Goal: Task Accomplishment & Management: Manage account settings

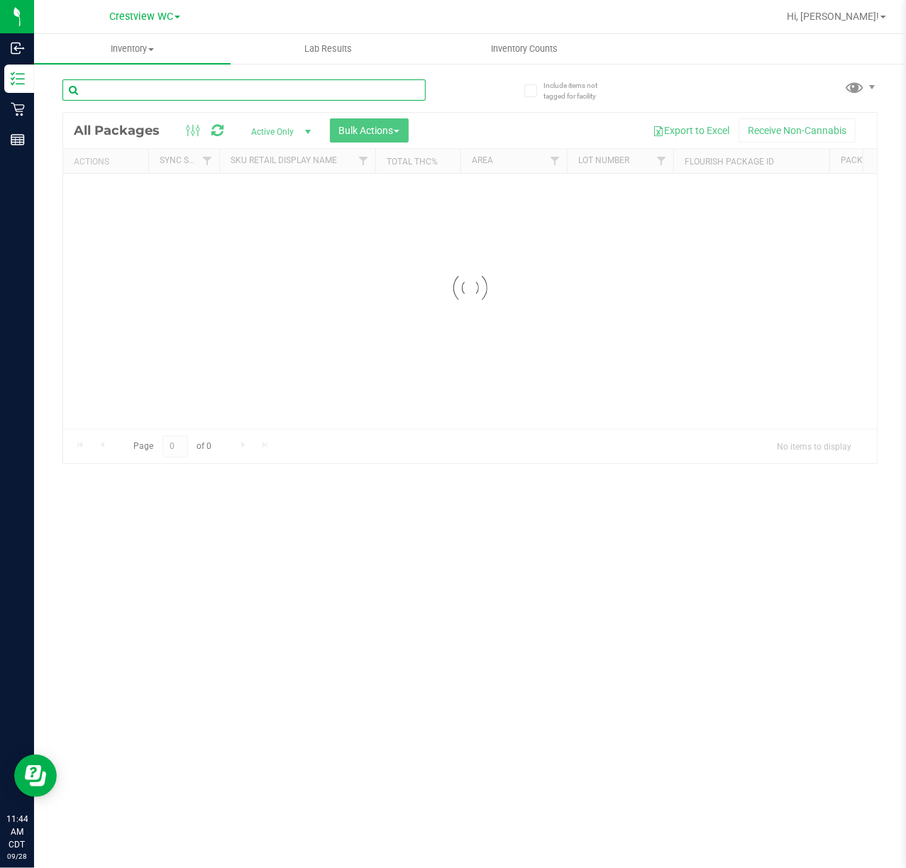
click at [160, 94] on input "text" at bounding box center [243, 89] width 363 height 21
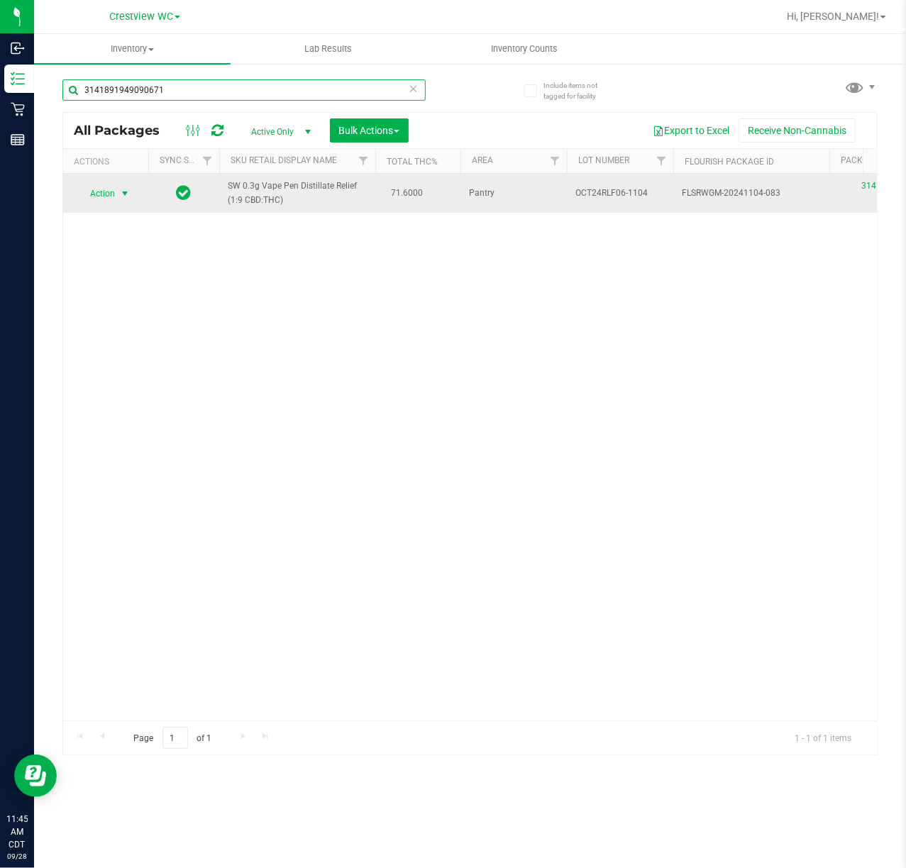
type input "3141891949090671"
click at [112, 190] on span "Action" at bounding box center [96, 194] width 38 height 20
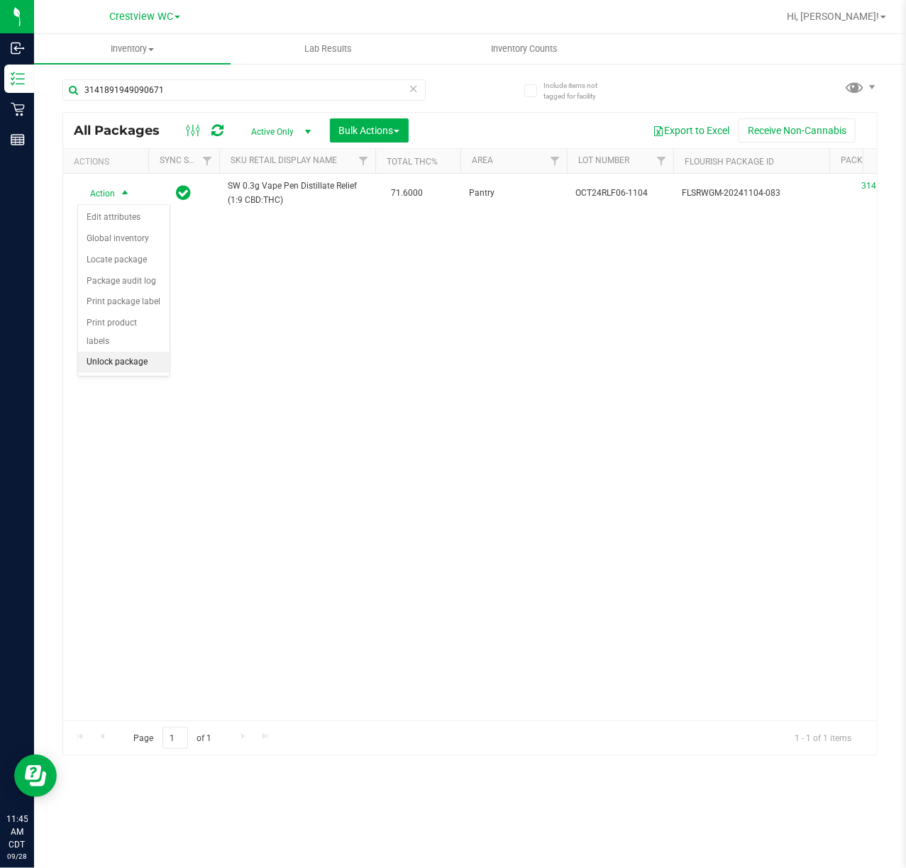
click at [143, 359] on li "Unlock package" at bounding box center [123, 362] width 91 height 21
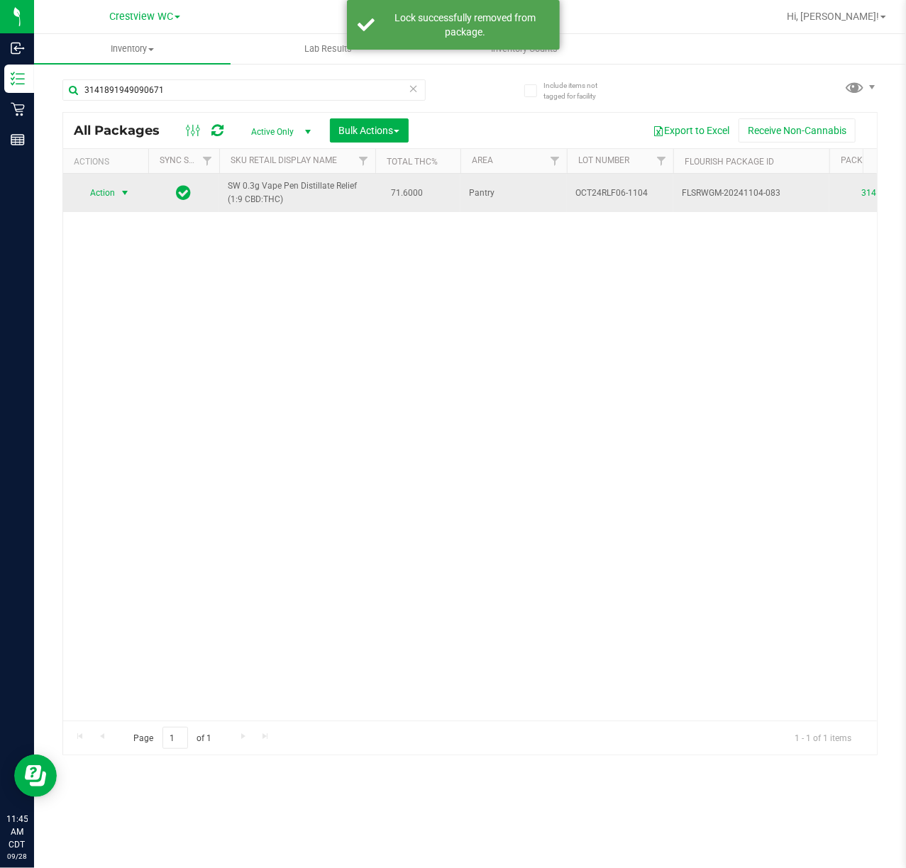
click at [98, 194] on span "Action" at bounding box center [96, 193] width 38 height 20
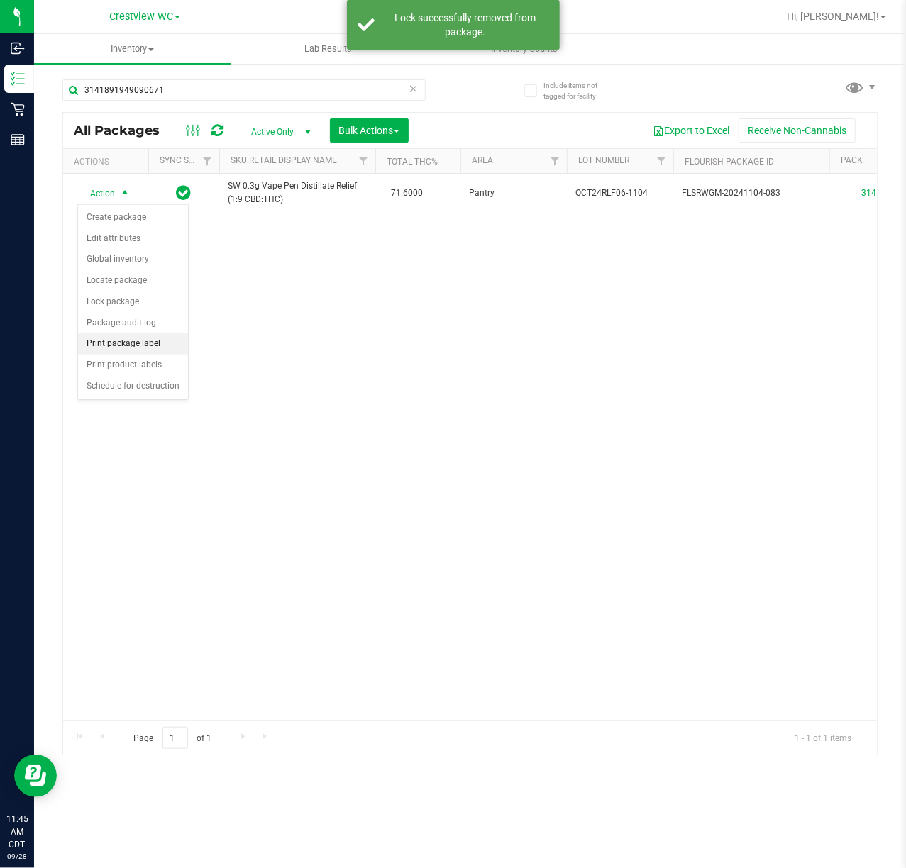
click at [153, 343] on li "Print package label" at bounding box center [133, 343] width 110 height 21
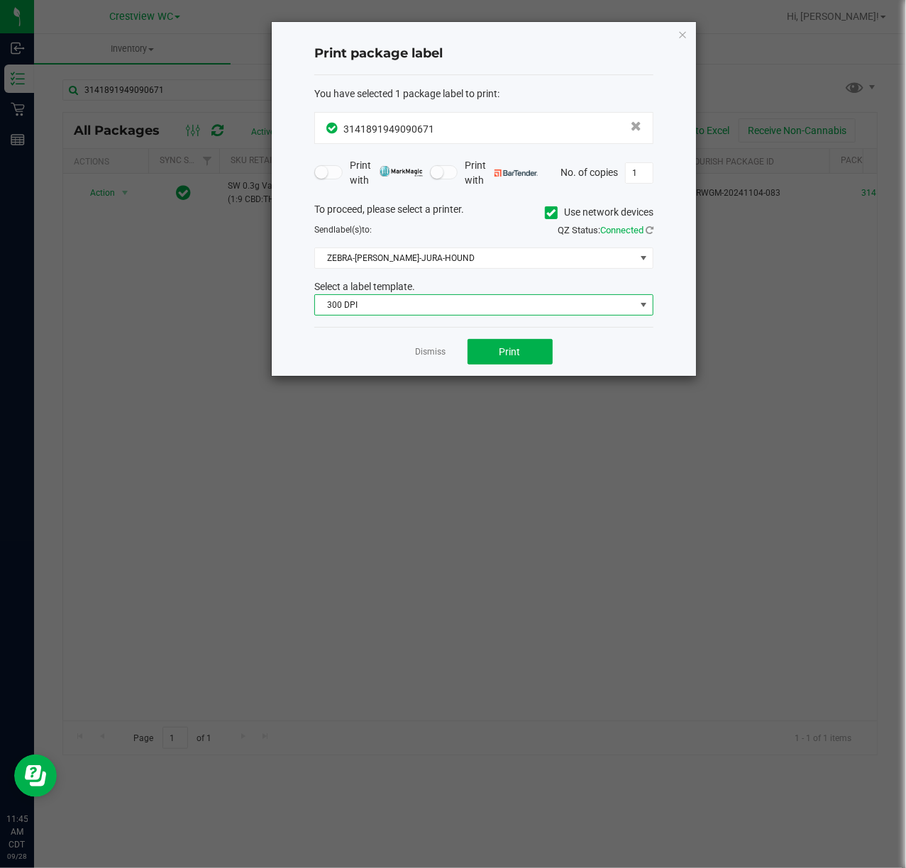
click at [432, 302] on span "300 DPI" at bounding box center [475, 305] width 320 height 20
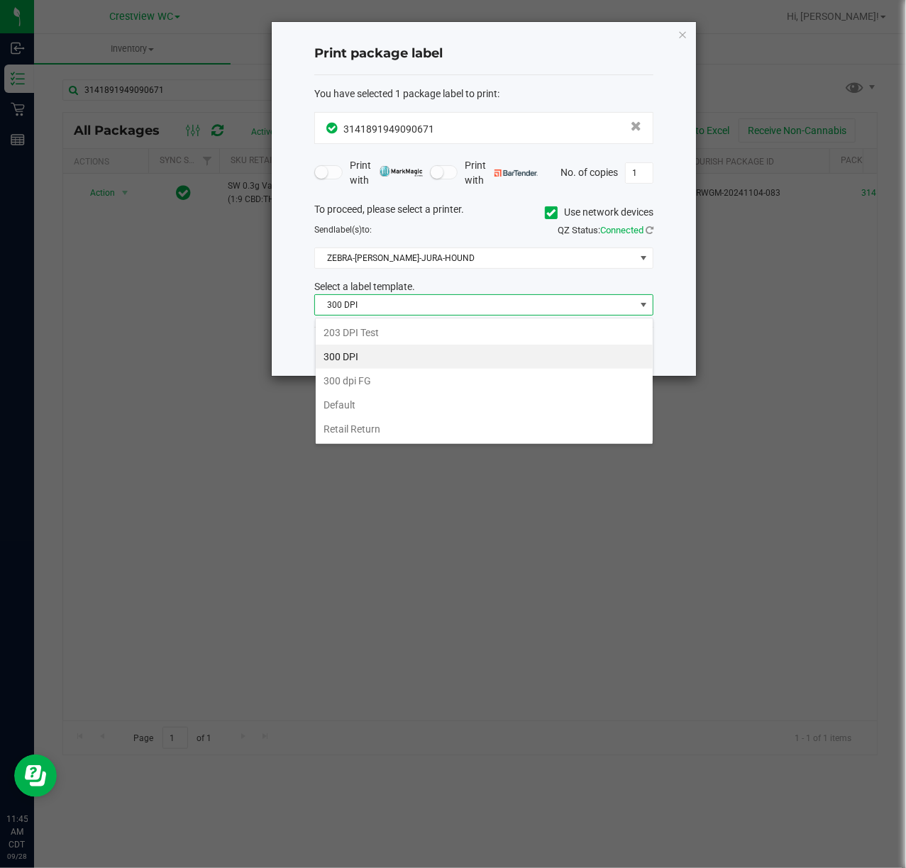
scroll to position [21, 338]
click at [408, 324] on li "203 DPI Test" at bounding box center [484, 333] width 337 height 24
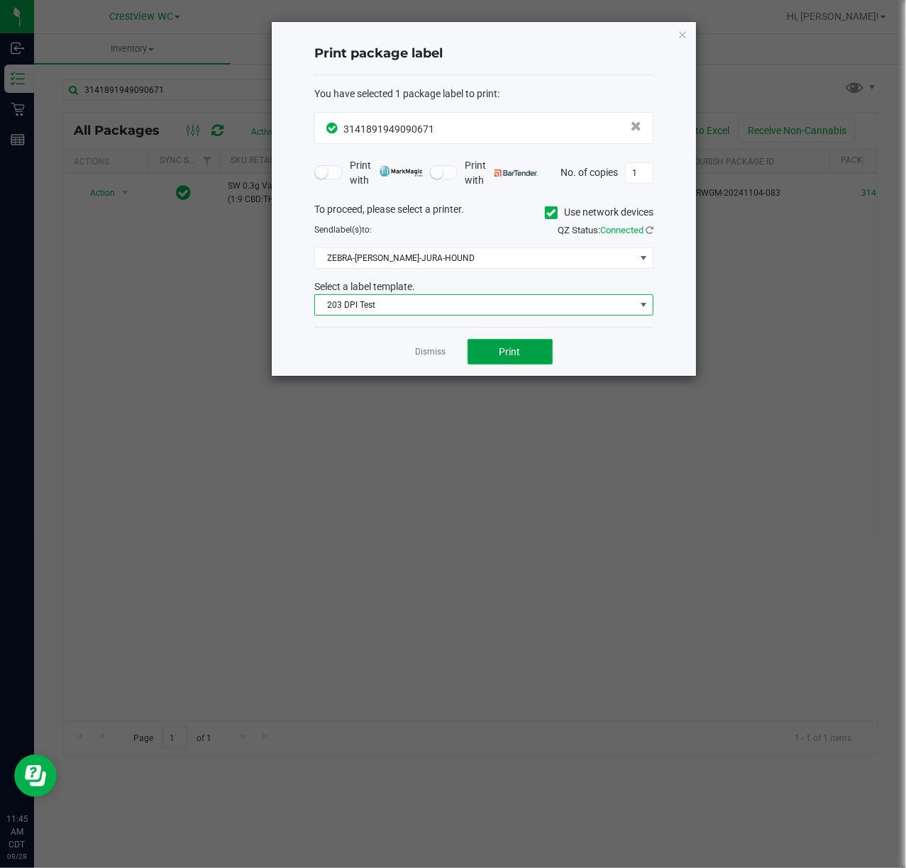
click at [489, 347] on button "Print" at bounding box center [509, 352] width 85 height 26
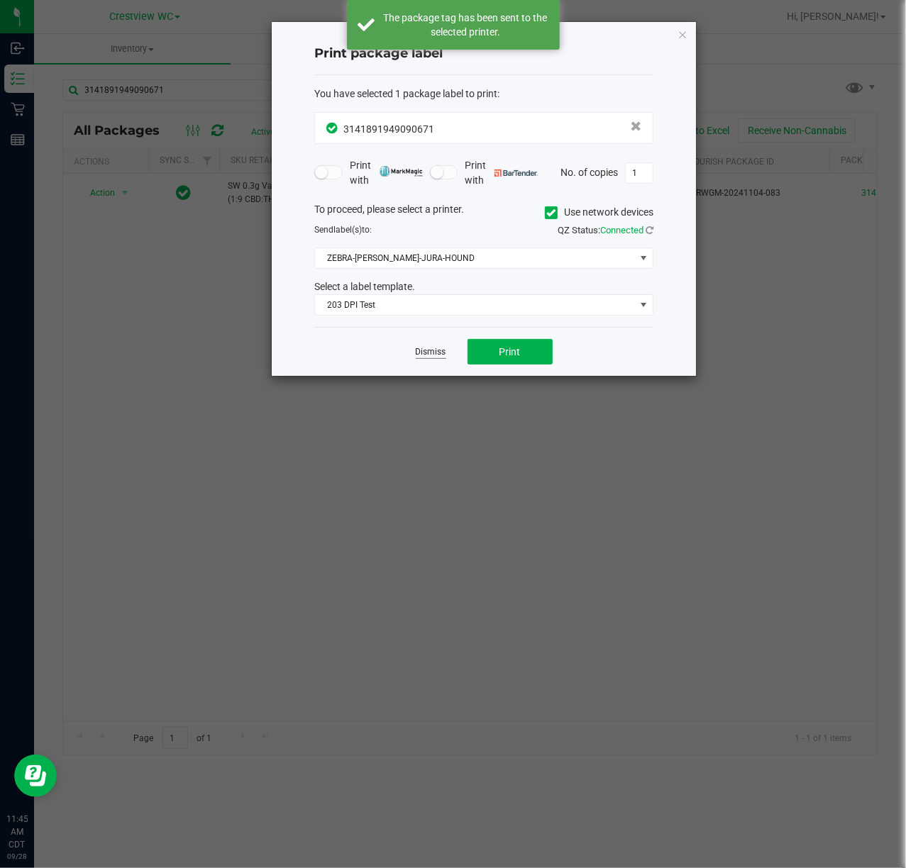
click at [433, 357] on link "Dismiss" at bounding box center [431, 352] width 30 height 12
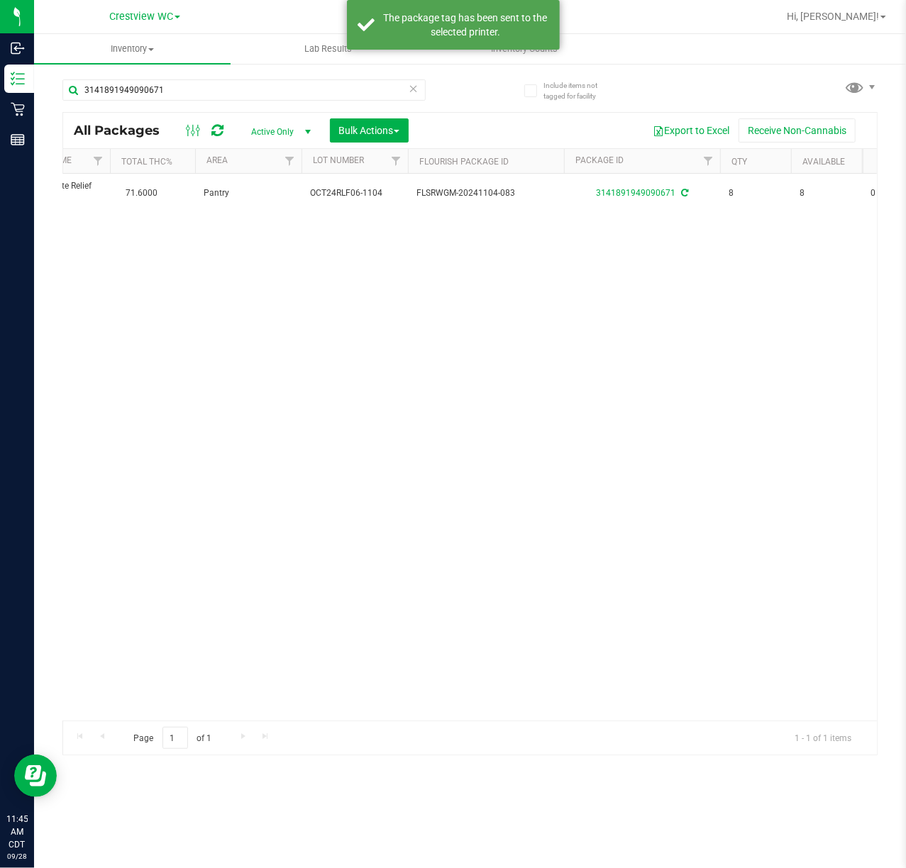
scroll to position [0, 461]
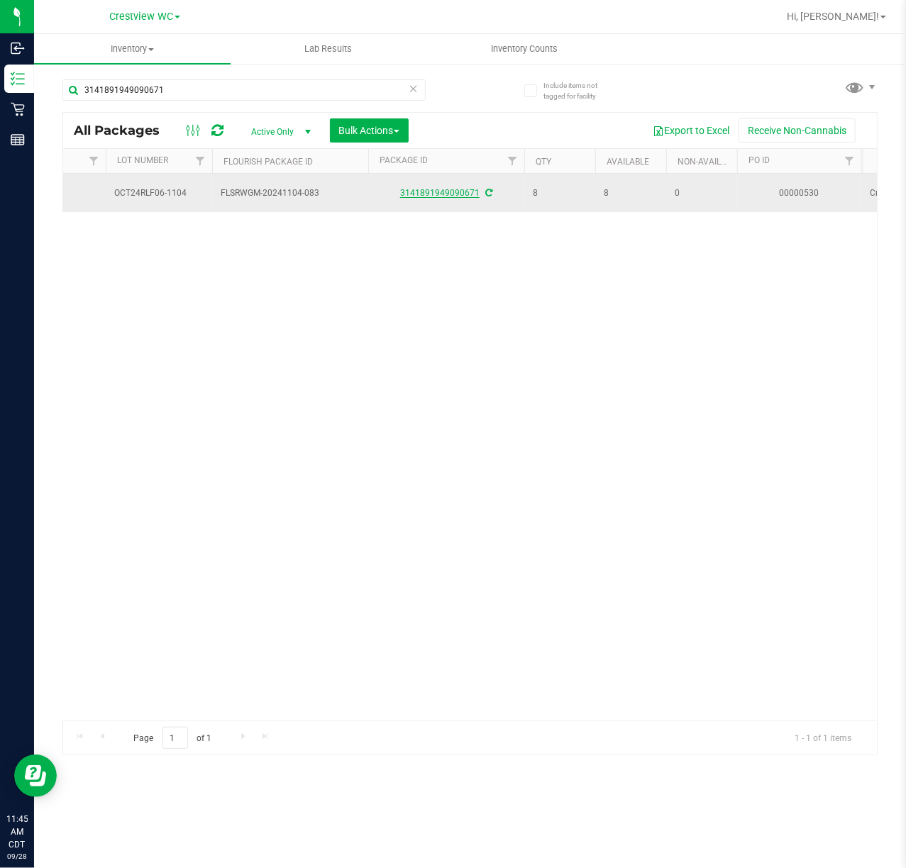
click at [433, 197] on link "3141891949090671" at bounding box center [439, 193] width 79 height 10
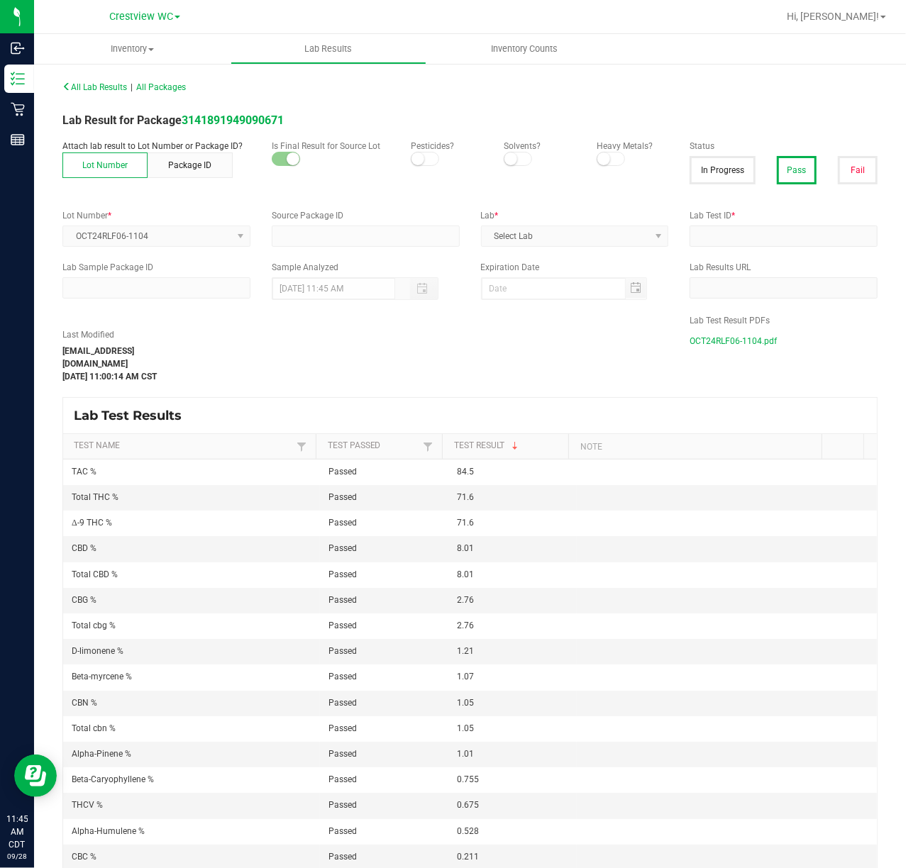
type input "3141891949090671"
type input "IK05001-01"
type input "[DATE] 8:35 AM"
click at [309, 348] on div "Last Modified [EMAIL_ADDRESS][DOMAIN_NAME] [DATE] 11:00:14 AM CST" at bounding box center [365, 355] width 627 height 55
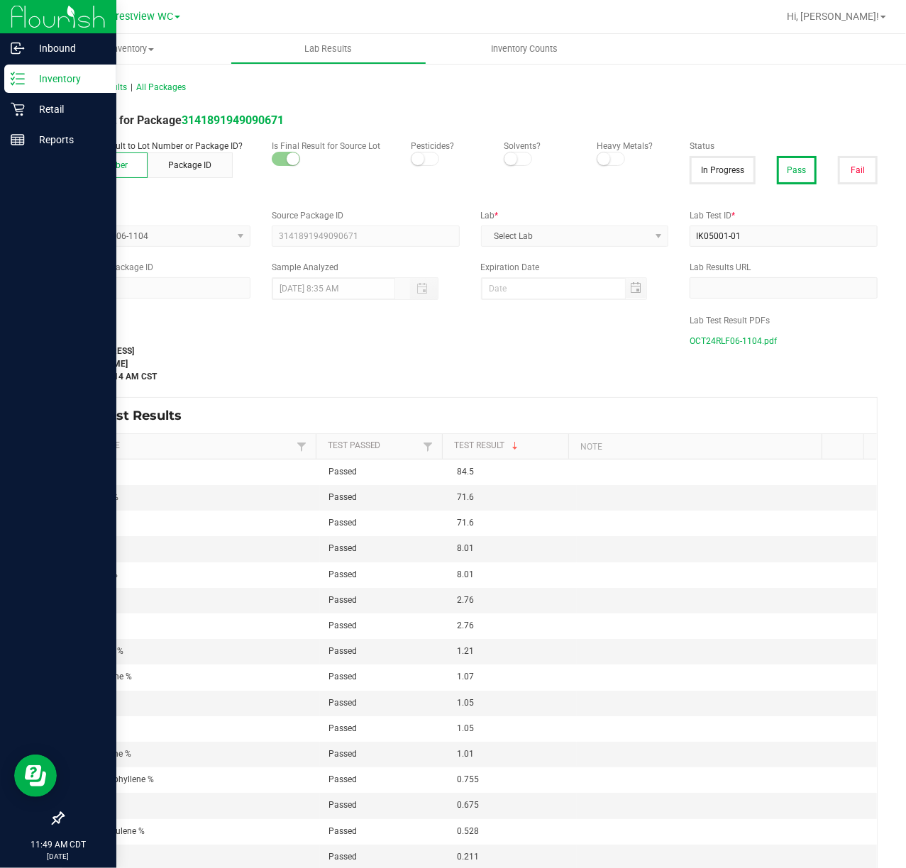
click at [11, 77] on icon at bounding box center [18, 79] width 14 height 14
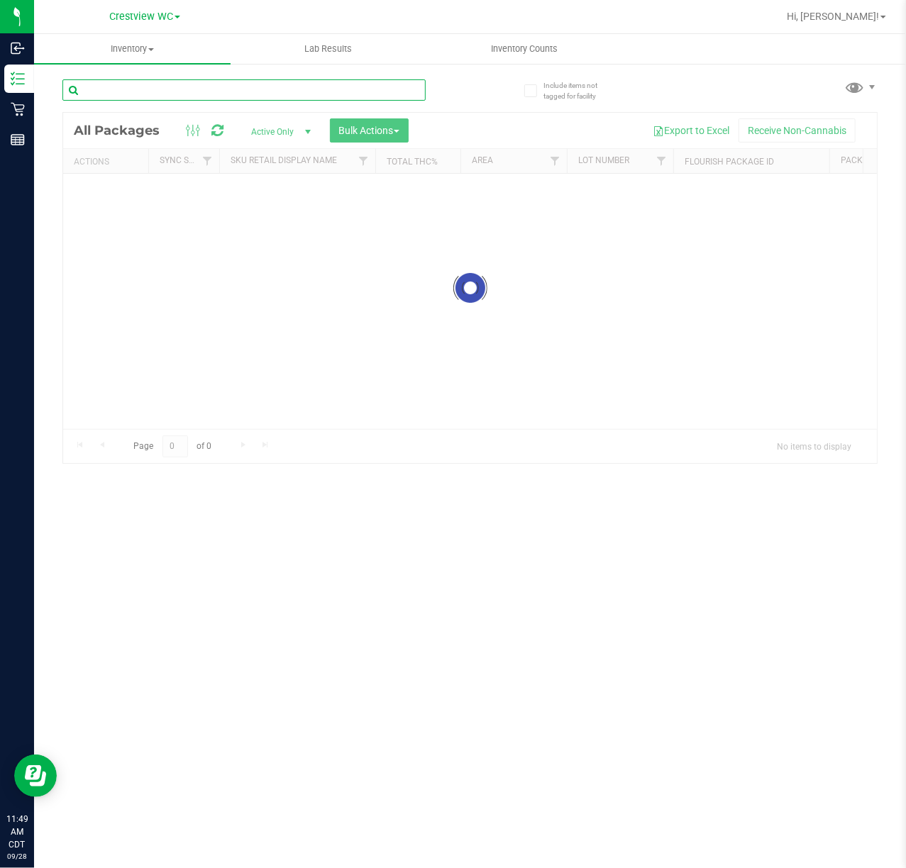
click at [226, 96] on input "text" at bounding box center [243, 89] width 363 height 21
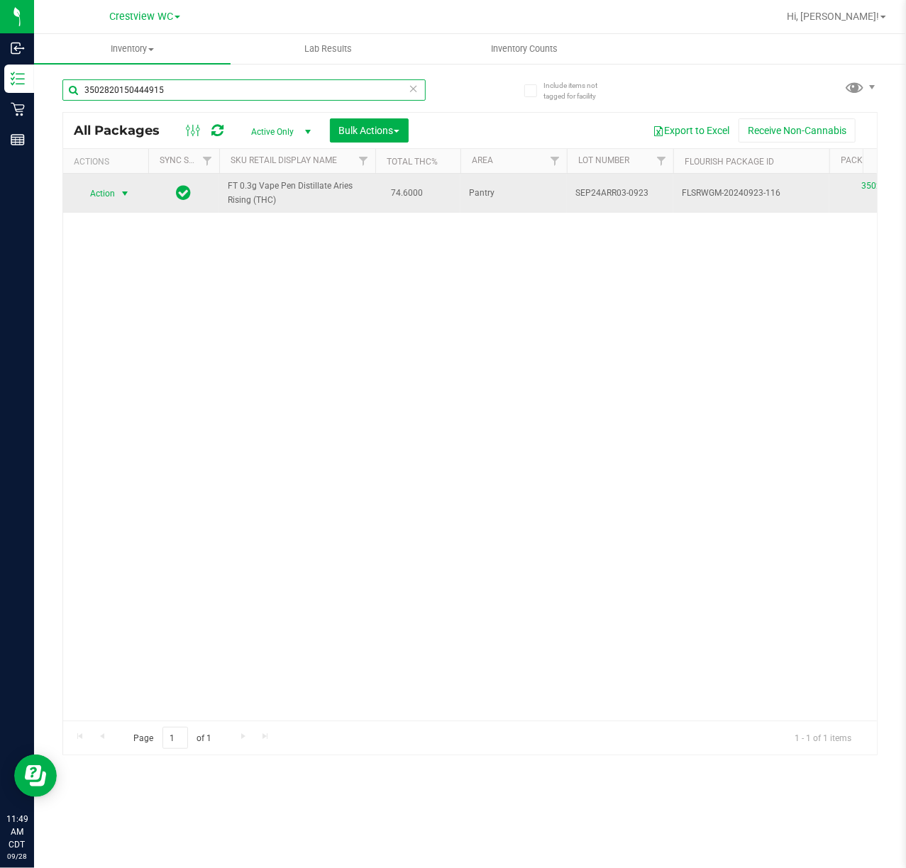
type input "3502820150444915"
click at [128, 184] on span "select" at bounding box center [125, 194] width 18 height 20
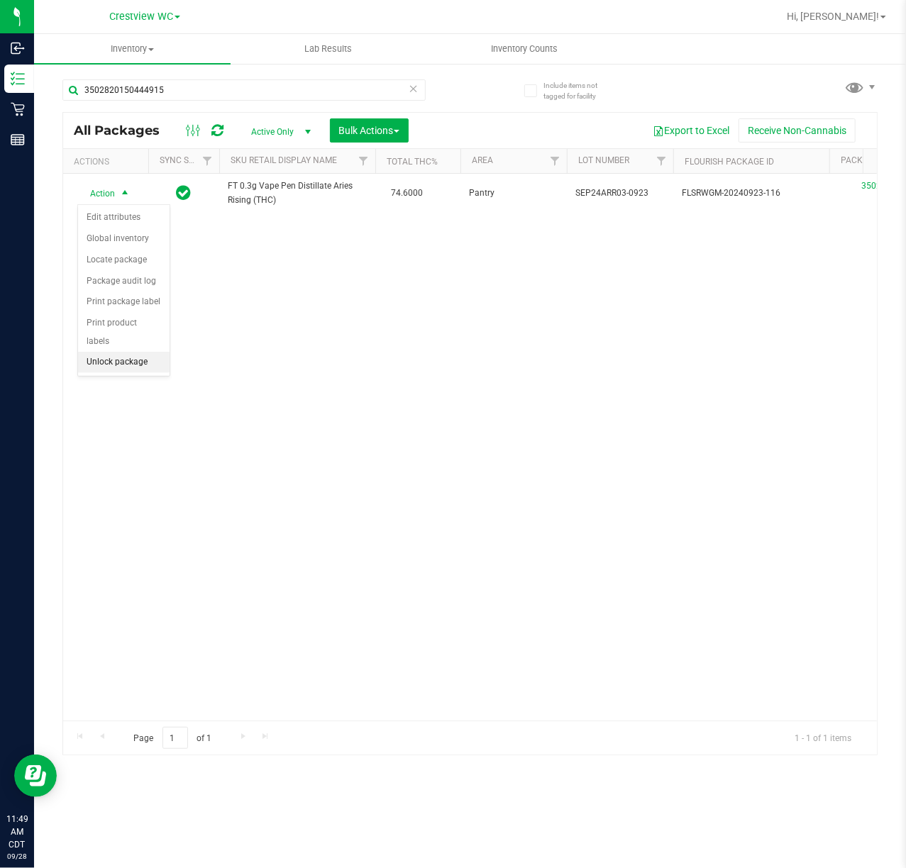
click at [157, 365] on li "Unlock package" at bounding box center [123, 362] width 91 height 21
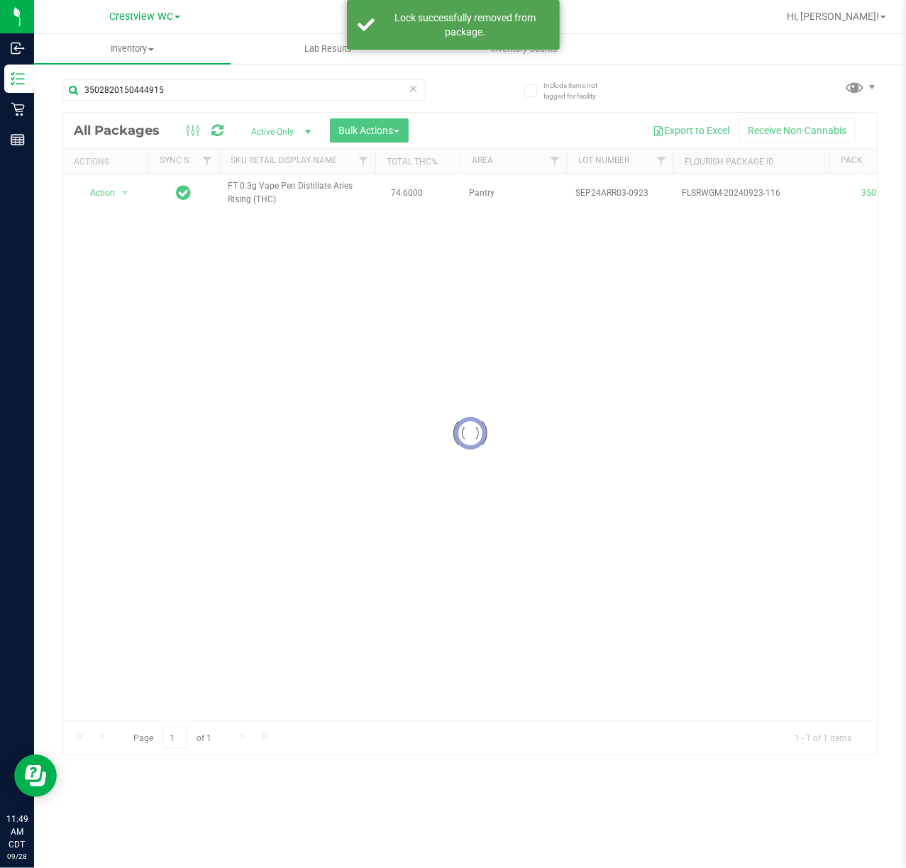
click at [113, 199] on div at bounding box center [469, 434] width 813 height 642
click at [113, 199] on span "Action" at bounding box center [96, 193] width 38 height 20
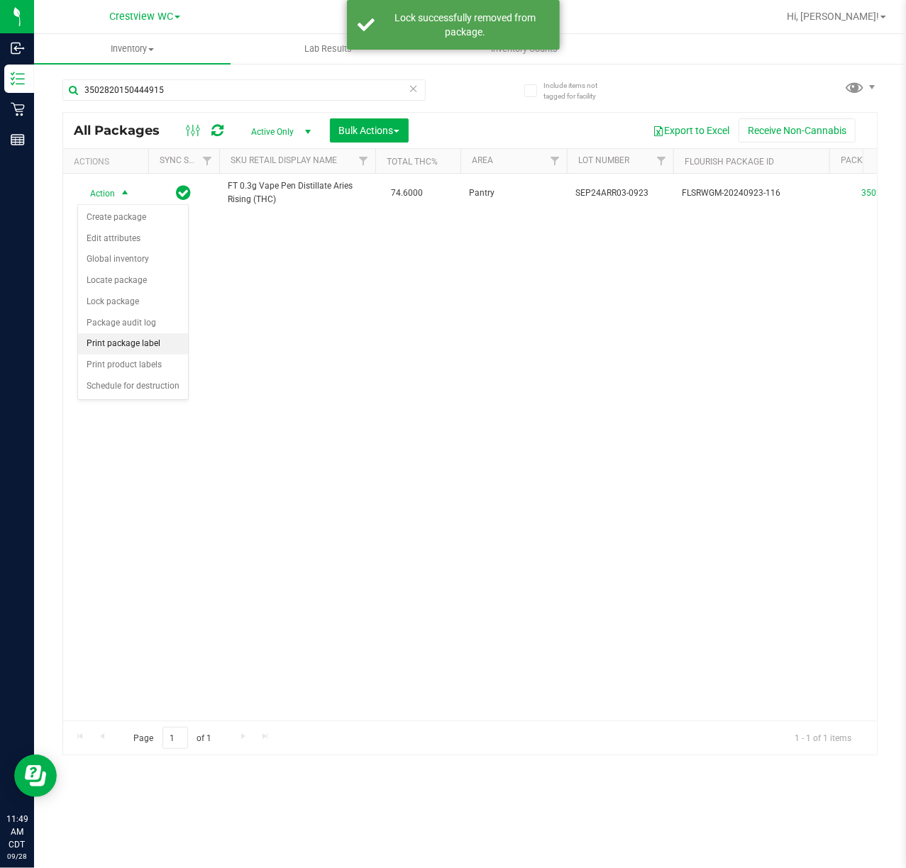
click at [152, 342] on li "Print package label" at bounding box center [133, 343] width 110 height 21
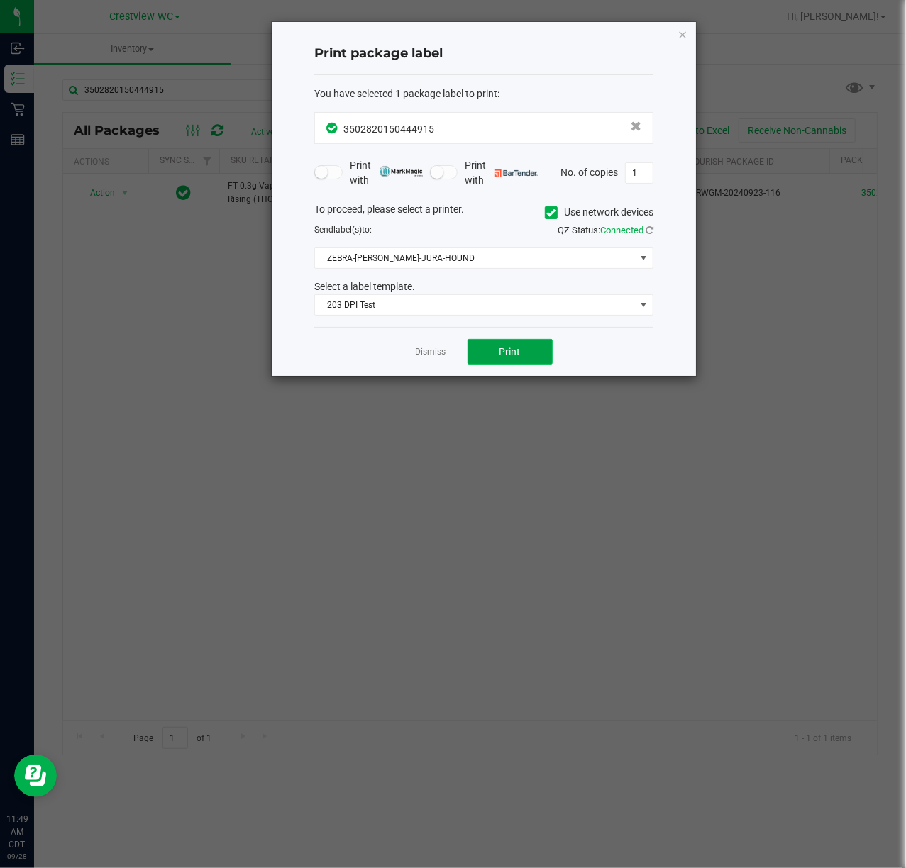
click at [521, 355] on button "Print" at bounding box center [509, 352] width 85 height 26
click at [687, 29] on div "Print package label You have selected 1 package label to print : 35028201504449…" at bounding box center [484, 199] width 424 height 354
click at [678, 34] on icon "button" at bounding box center [682, 34] width 10 height 17
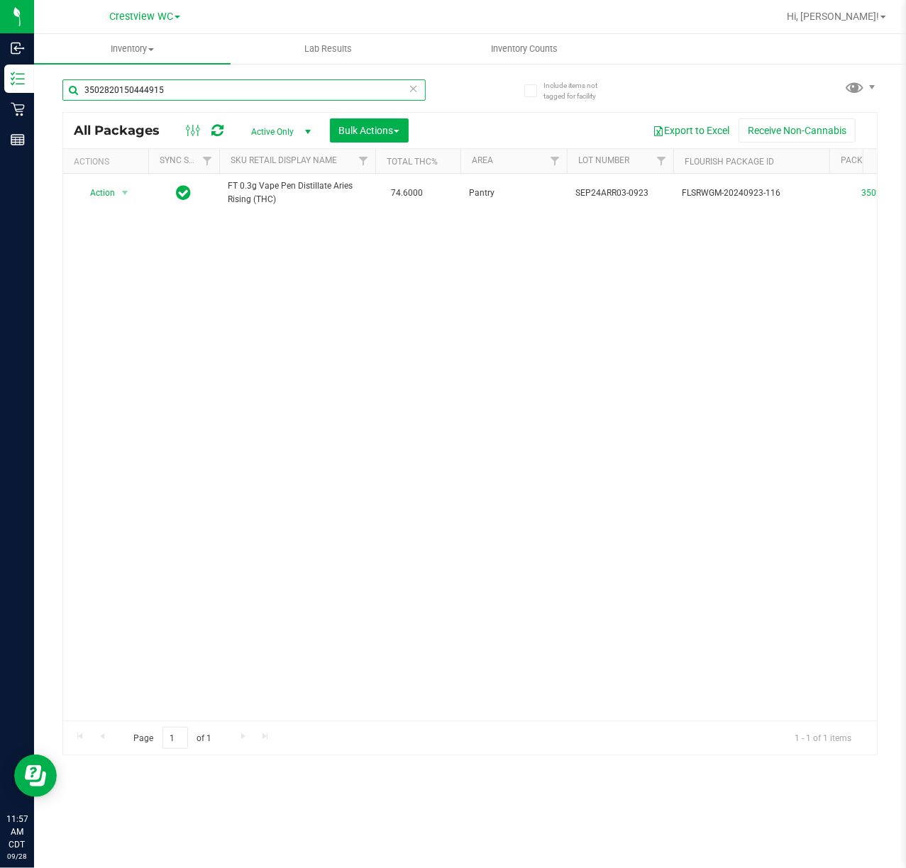
drag, startPoint x: 208, startPoint y: 96, endPoint x: -909, endPoint y: 104, distance: 1117.0
click at [0, 104] on html "Inbound Inventory Retail Reports 11:57 AM CDT [DATE] 09/28 Crestview WC Hi, [PE…" at bounding box center [453, 434] width 906 height 868
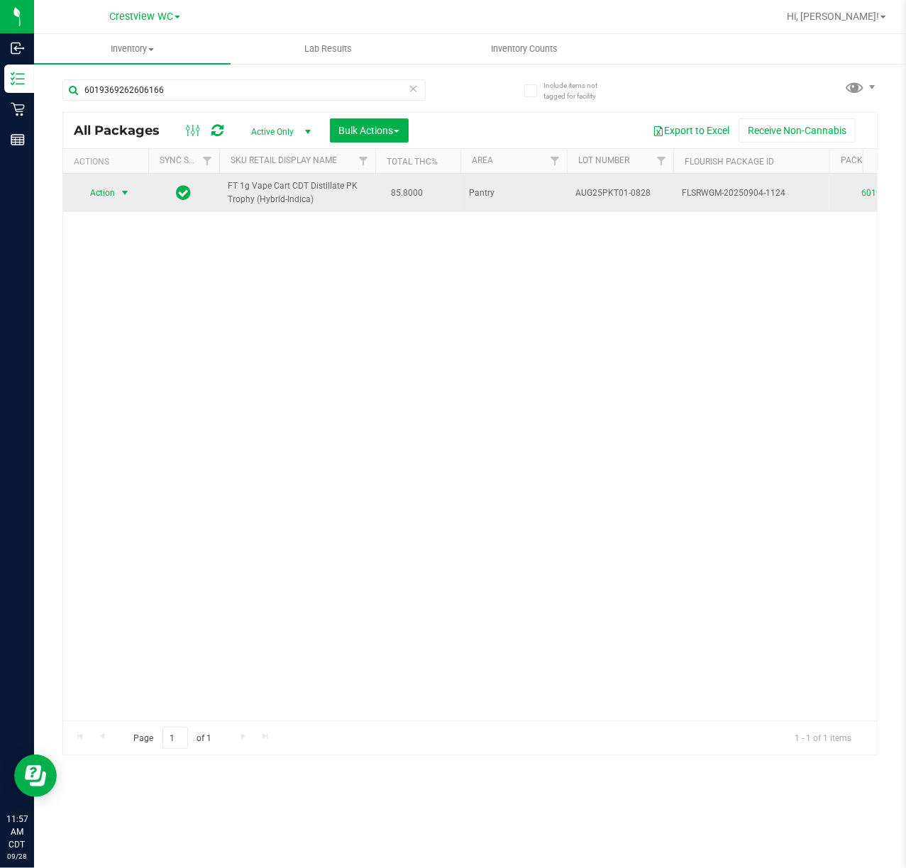
click at [111, 191] on span "Action" at bounding box center [96, 193] width 38 height 20
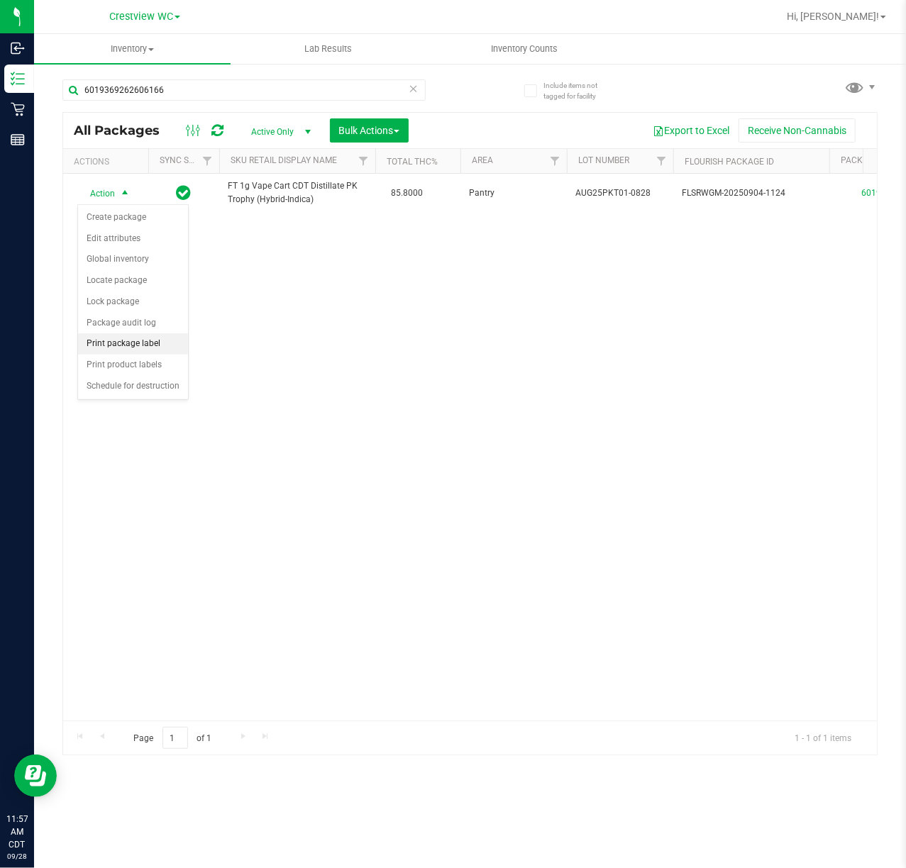
click at [119, 349] on li "Print package label" at bounding box center [133, 343] width 110 height 21
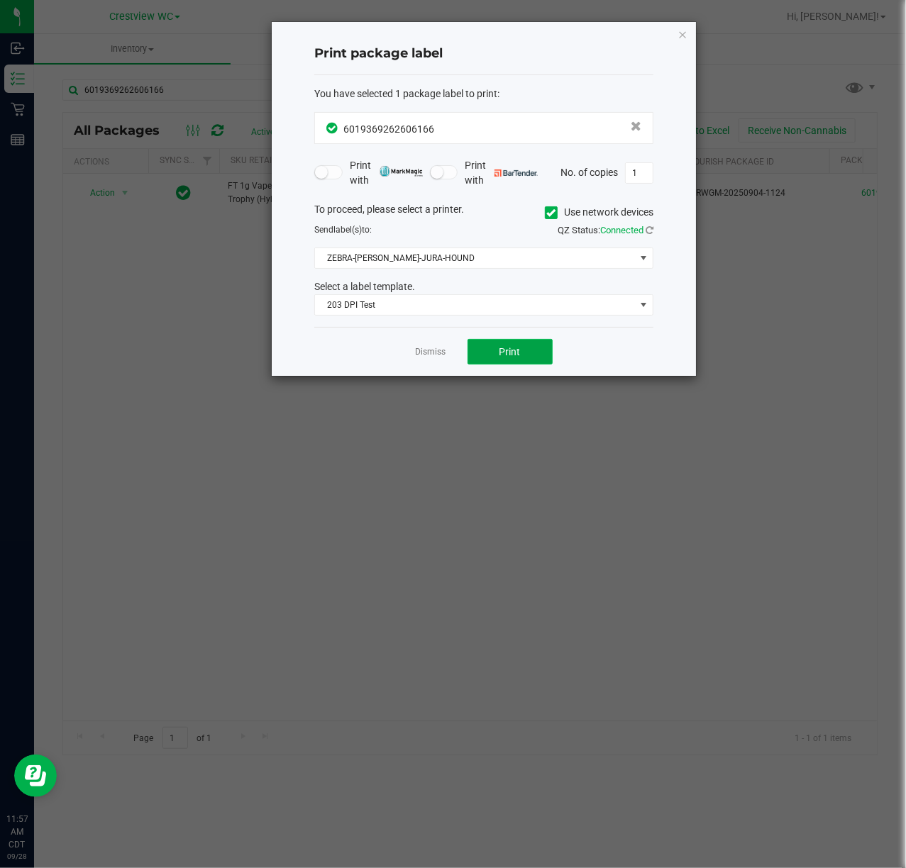
click at [530, 349] on button "Print" at bounding box center [509, 352] width 85 height 26
click at [445, 352] on link "Dismiss" at bounding box center [431, 352] width 30 height 12
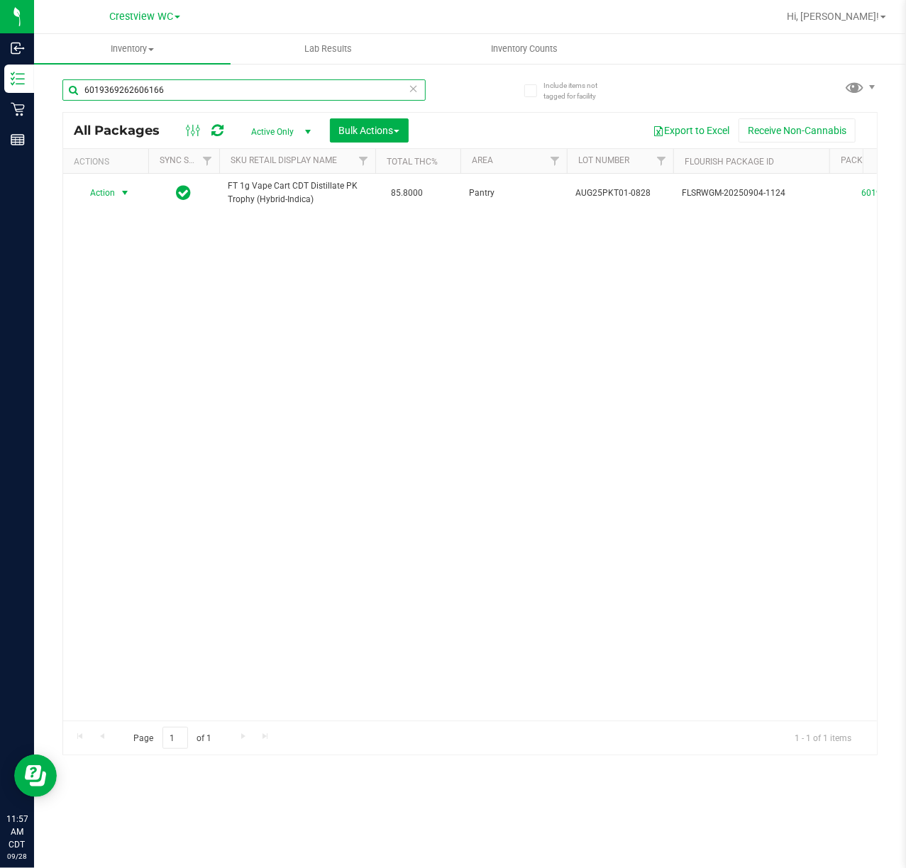
drag, startPoint x: 204, startPoint y: 96, endPoint x: -909, endPoint y: 174, distance: 1116.1
click at [0, 174] on html "Inbound Inventory Retail Reports 11:57 AM CDT [DATE] 09/28 Crestview WC Hi, [PE…" at bounding box center [453, 434] width 906 height 868
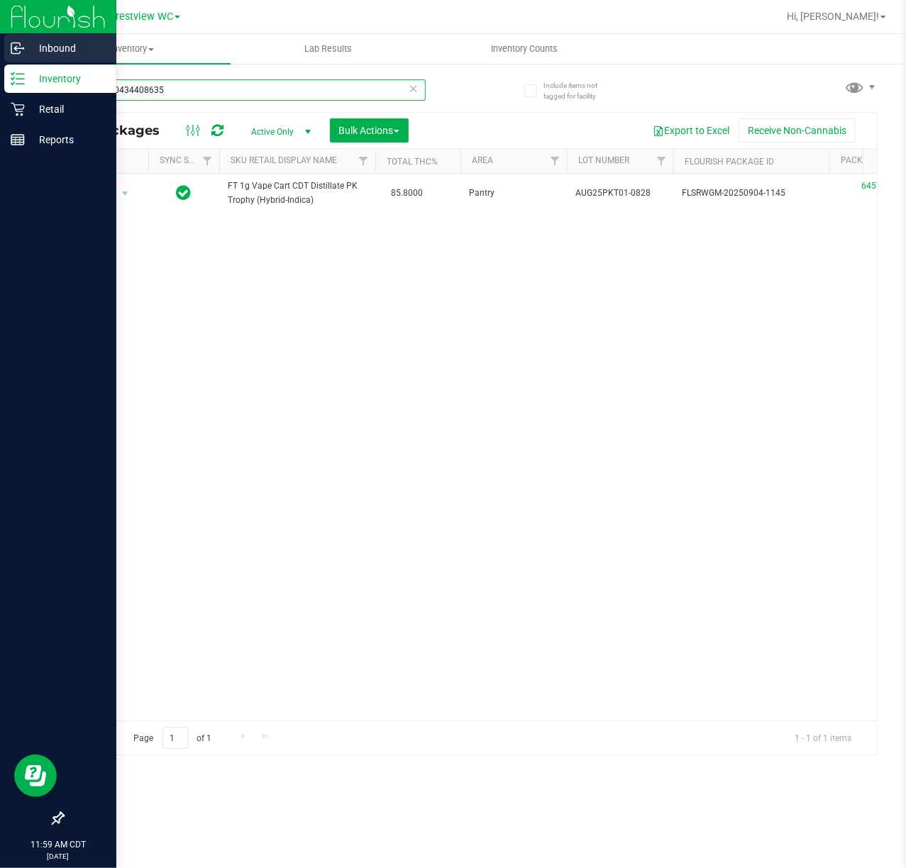
type input "6457270434408635"
click at [30, 45] on p "Inbound" at bounding box center [67, 48] width 85 height 17
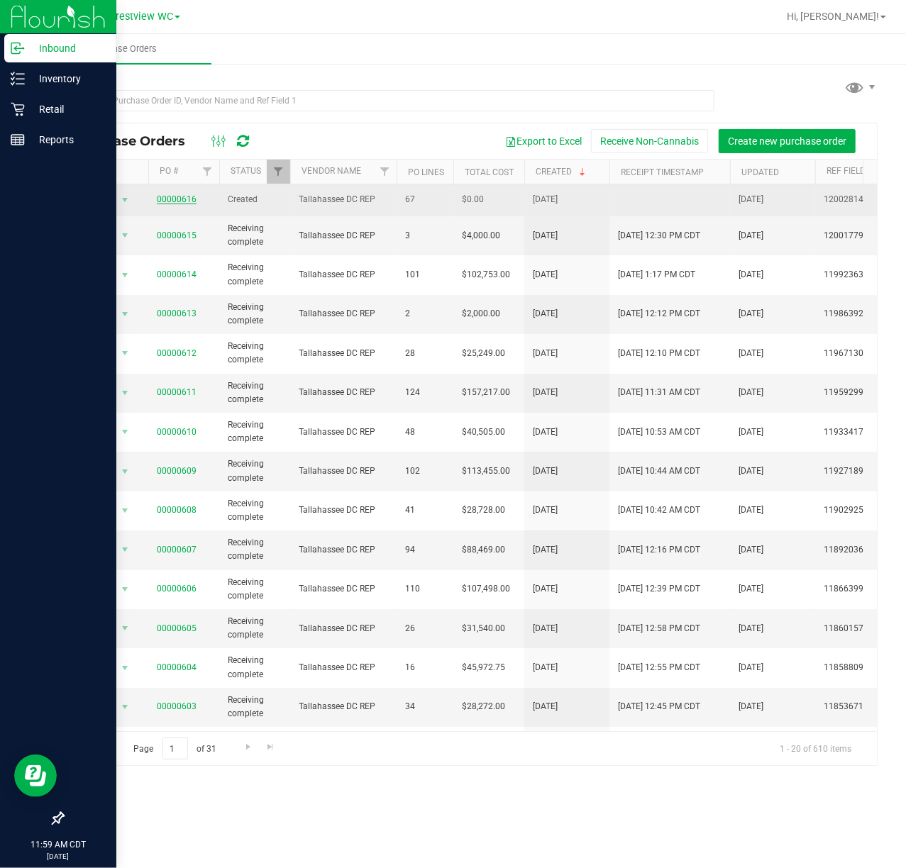
click at [189, 199] on link "00000616" at bounding box center [177, 199] width 40 height 10
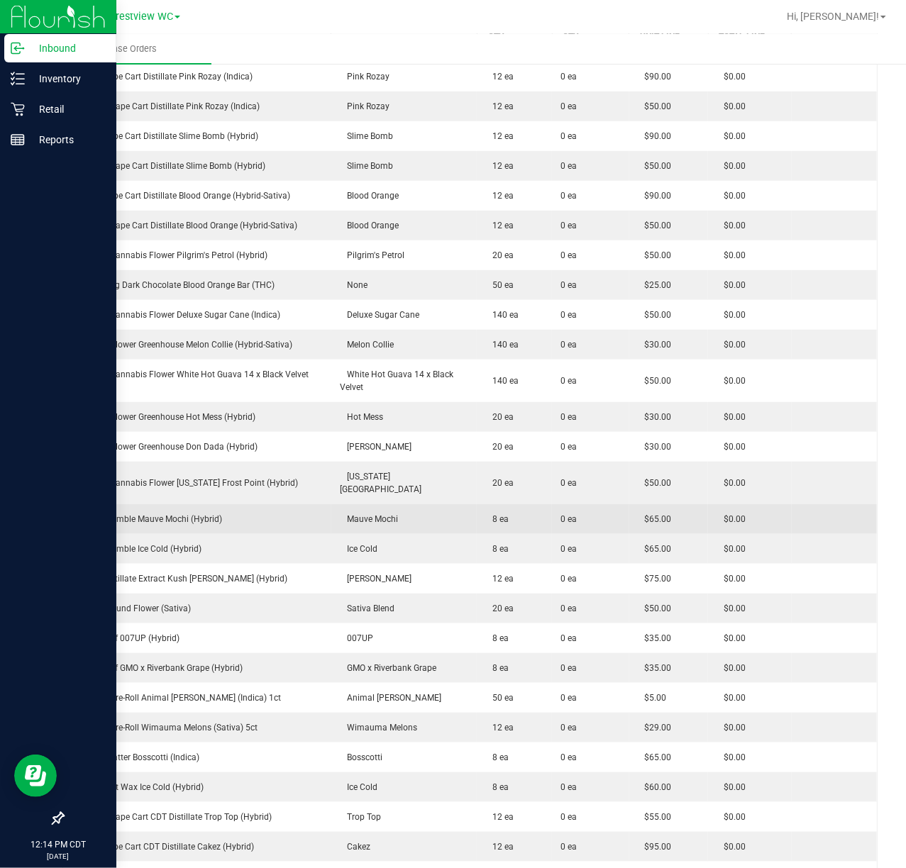
scroll to position [378, 0]
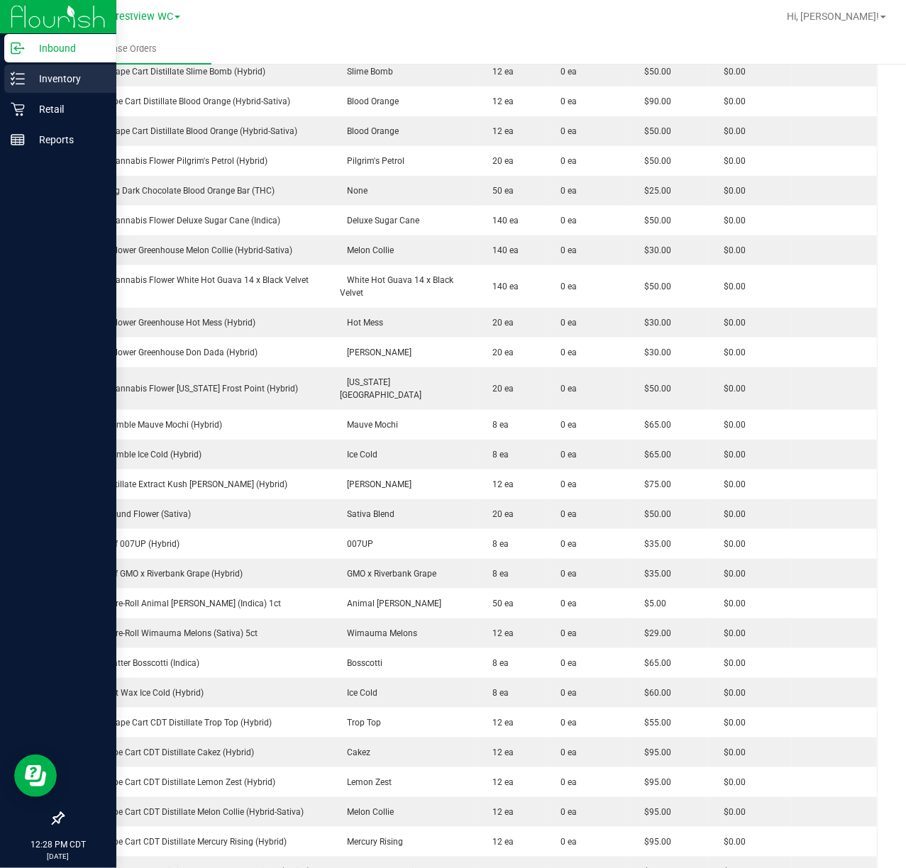
click at [26, 88] on div "Inventory" at bounding box center [60, 79] width 112 height 28
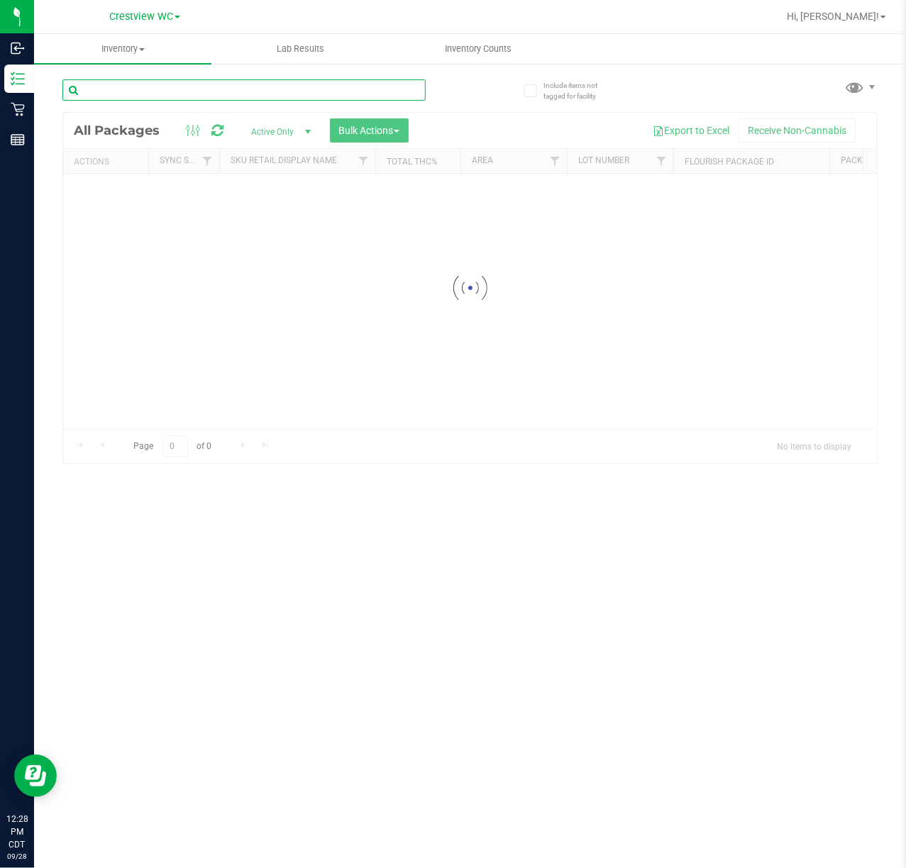
click at [211, 86] on input "text" at bounding box center [243, 89] width 363 height 21
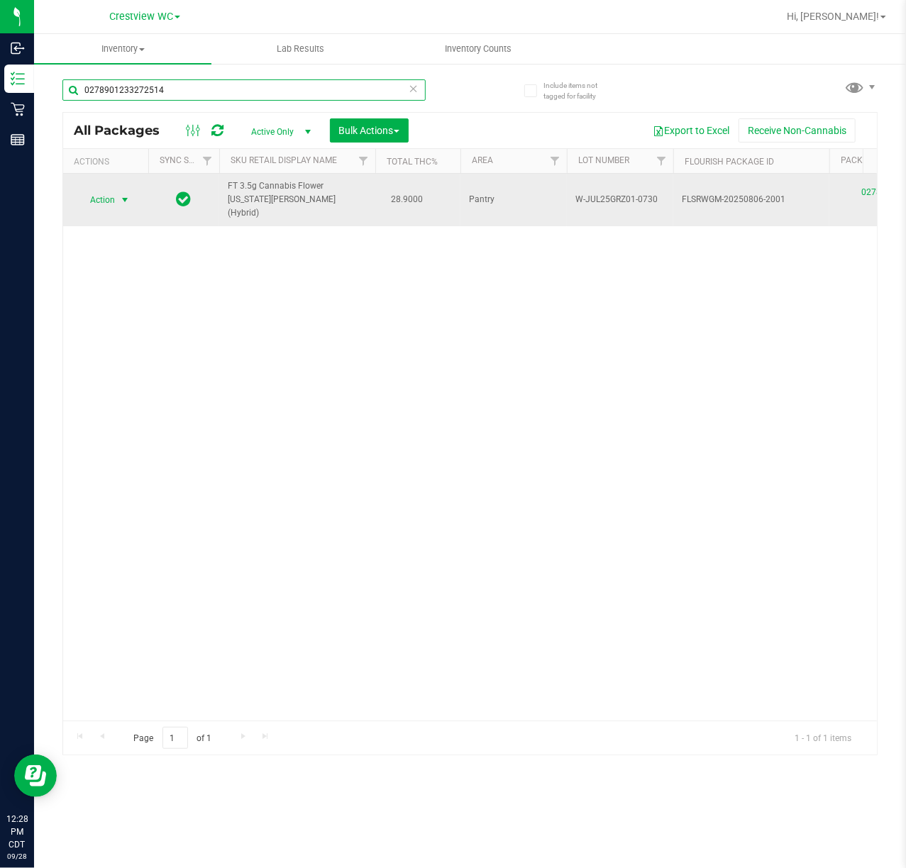
type input "0278901233272514"
click at [114, 194] on span "Action" at bounding box center [96, 200] width 38 height 20
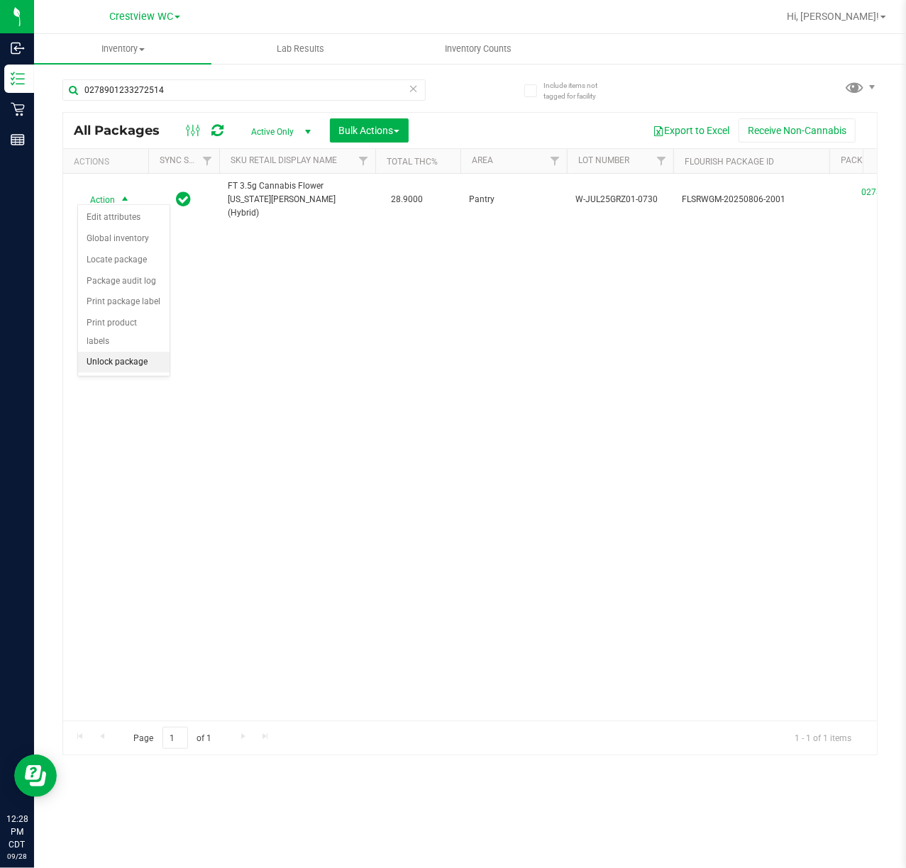
click at [145, 367] on li "Unlock package" at bounding box center [123, 362] width 91 height 21
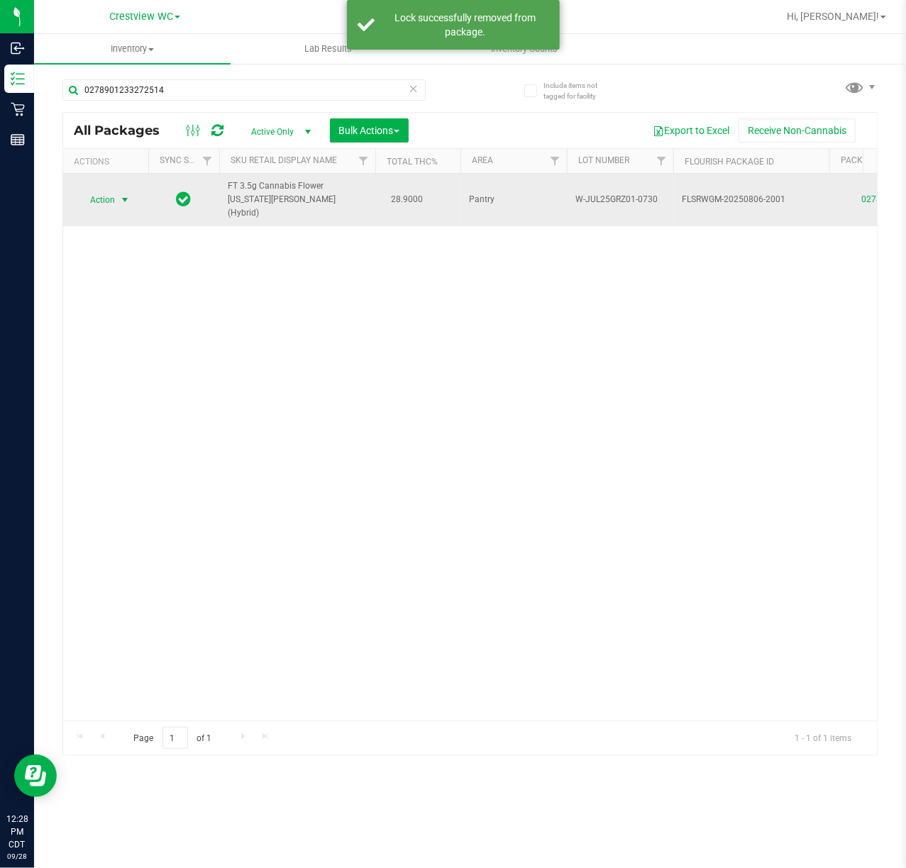
click at [85, 191] on span "Action" at bounding box center [96, 200] width 38 height 20
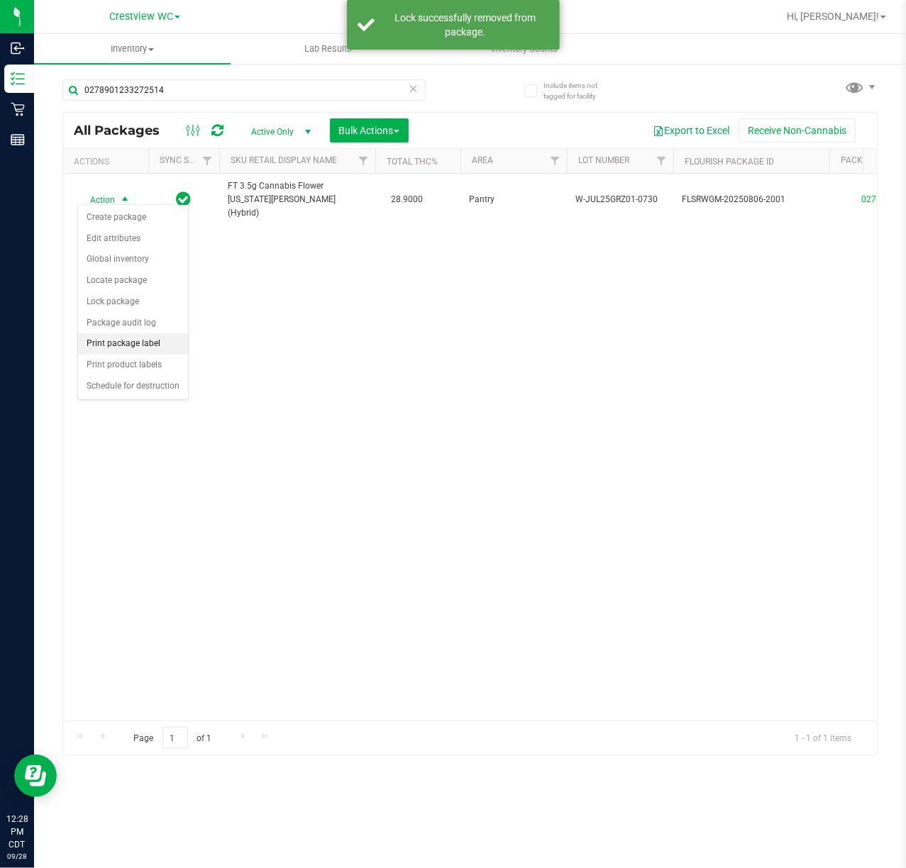
click at [151, 338] on li "Print package label" at bounding box center [133, 343] width 110 height 21
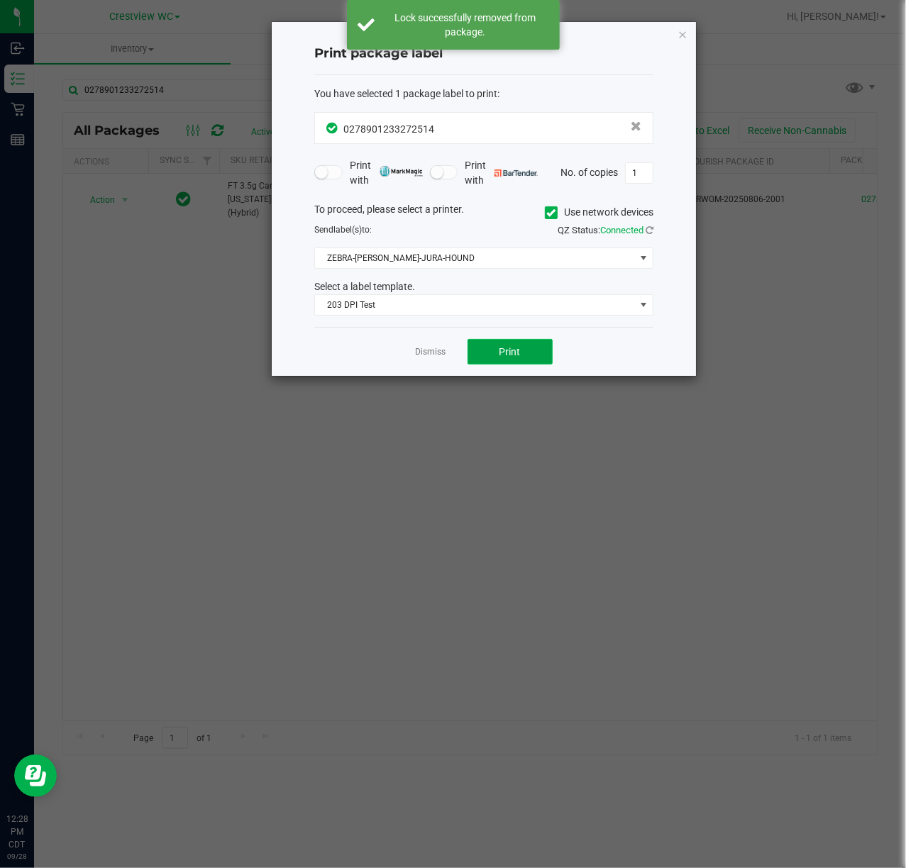
click at [489, 362] on button "Print" at bounding box center [509, 352] width 85 height 26
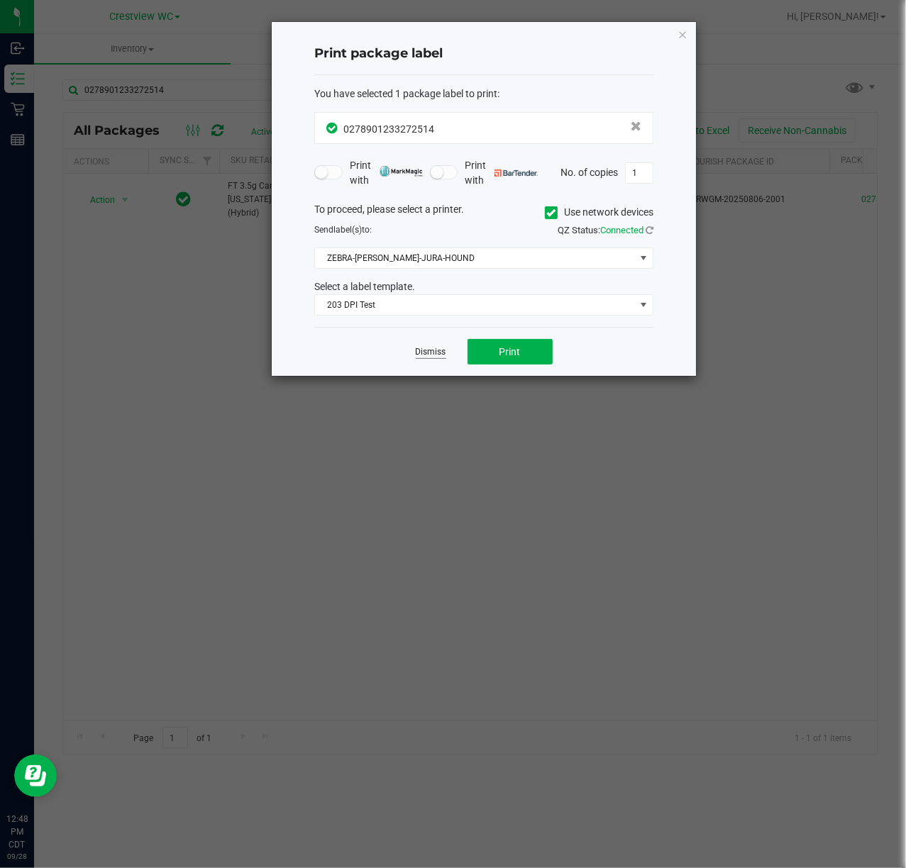
click at [427, 358] on link "Dismiss" at bounding box center [431, 352] width 30 height 12
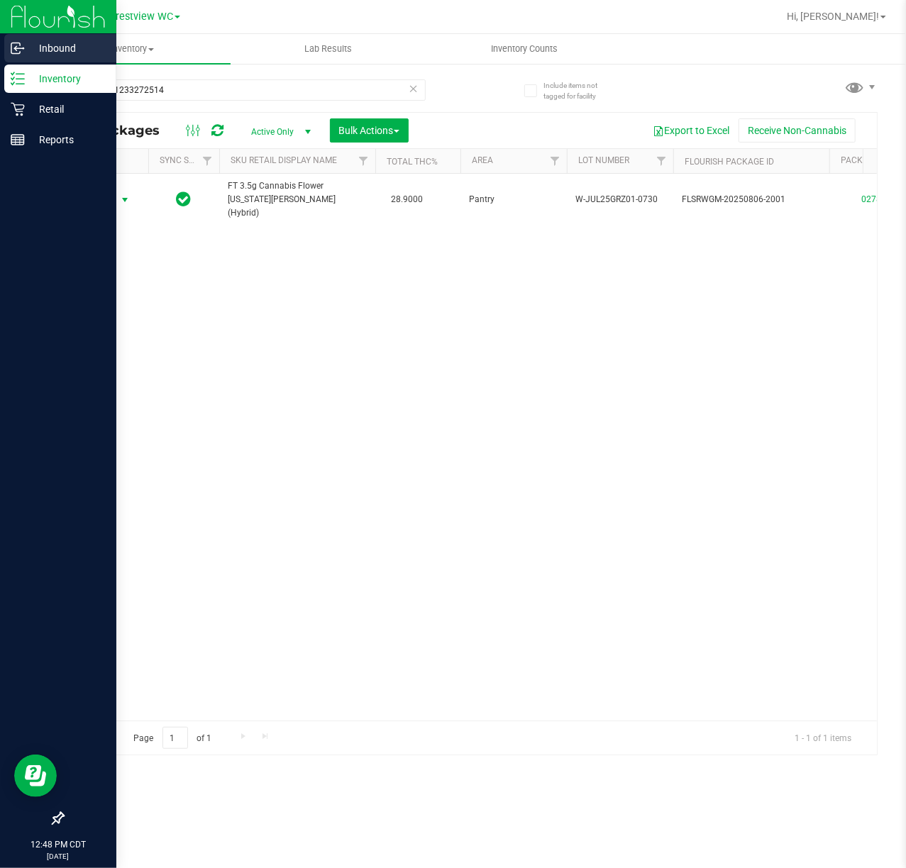
click at [20, 47] on icon at bounding box center [18, 48] width 14 height 14
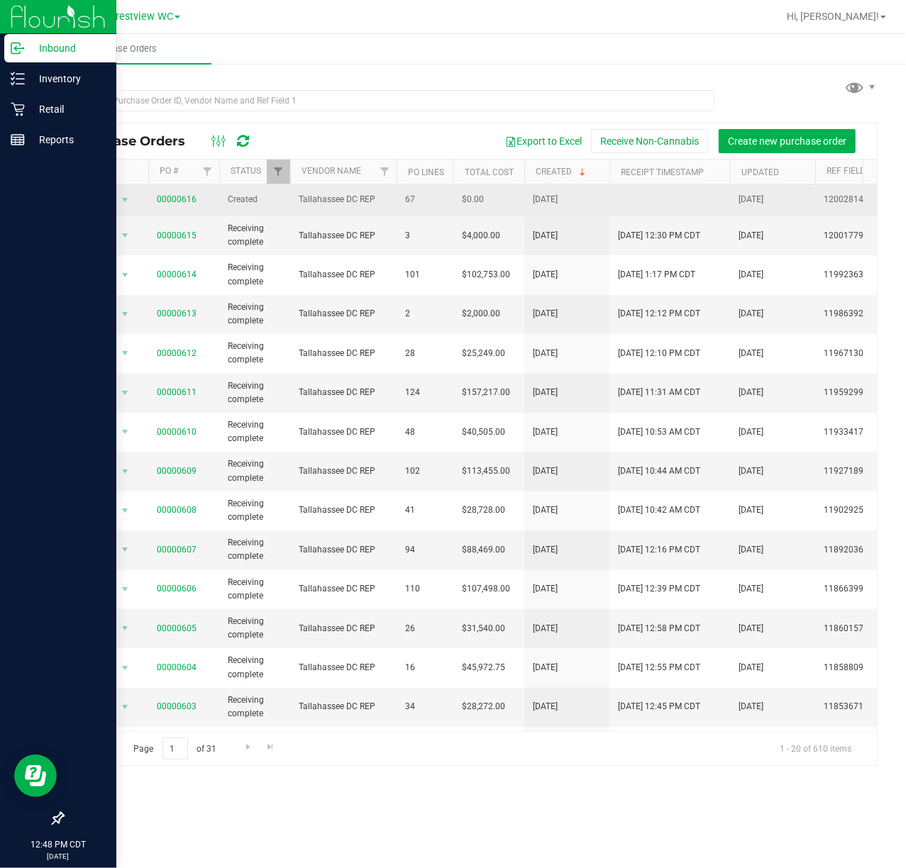
click at [193, 206] on span "00000616" at bounding box center [177, 199] width 40 height 13
click at [185, 201] on link "00000616" at bounding box center [177, 199] width 40 height 10
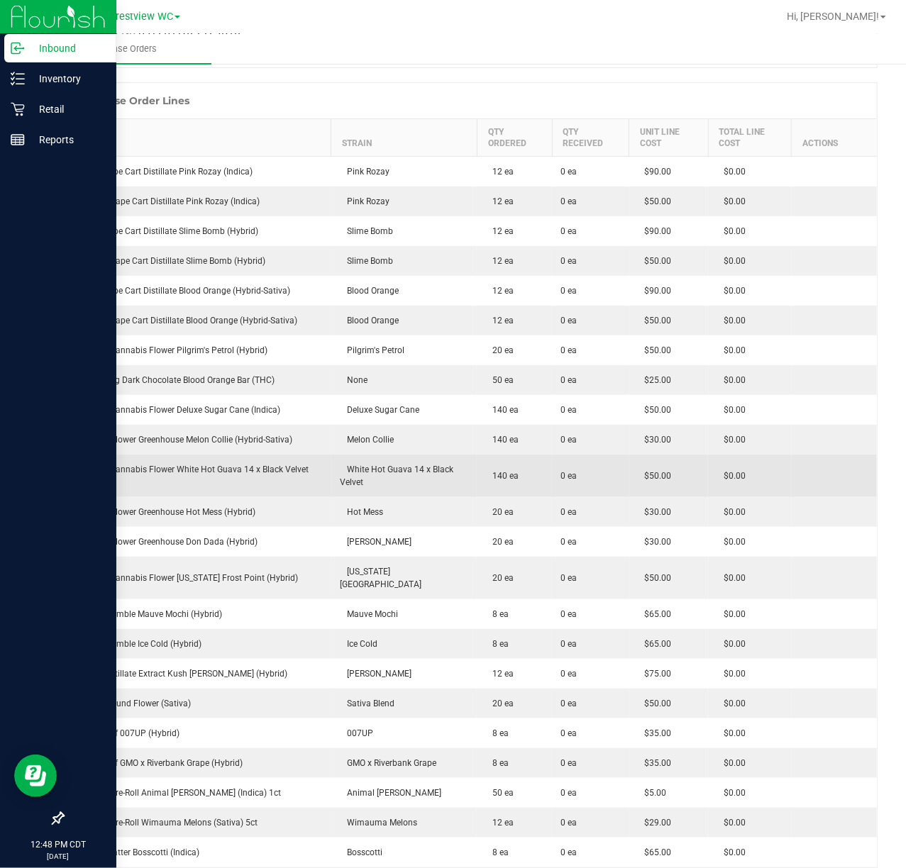
scroll to position [284, 0]
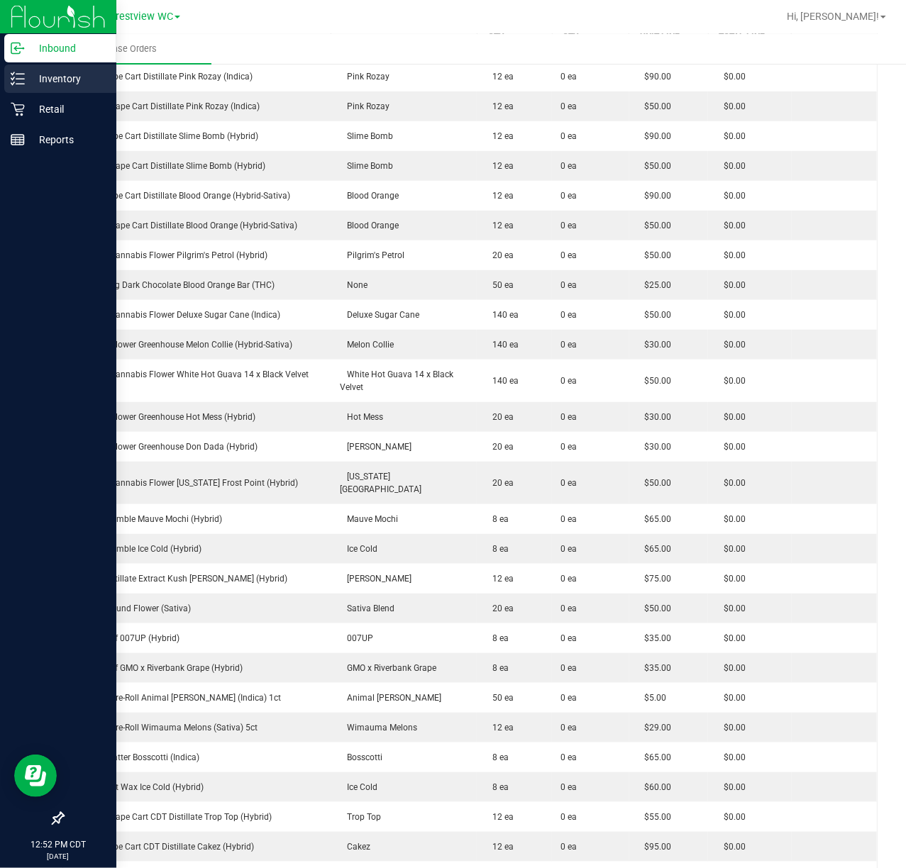
click at [26, 72] on p "Inventory" at bounding box center [67, 78] width 85 height 17
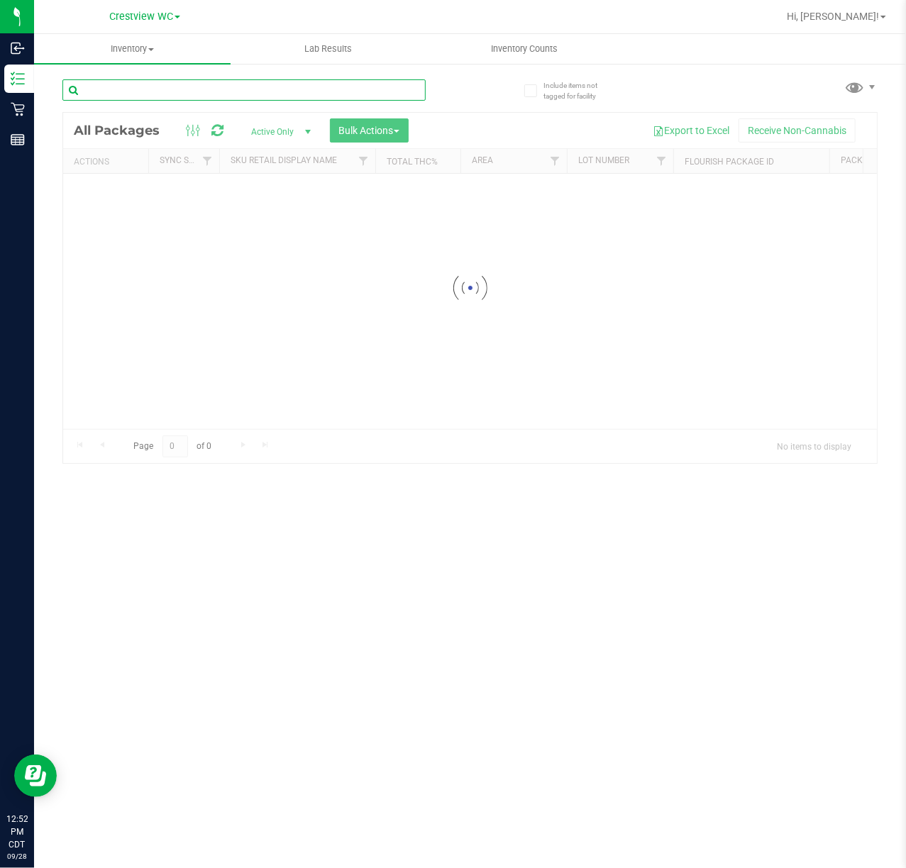
click at [168, 84] on div "Inventory All packages All inventory Waste log Create inventory Lab Results Inv…" at bounding box center [470, 451] width 872 height 834
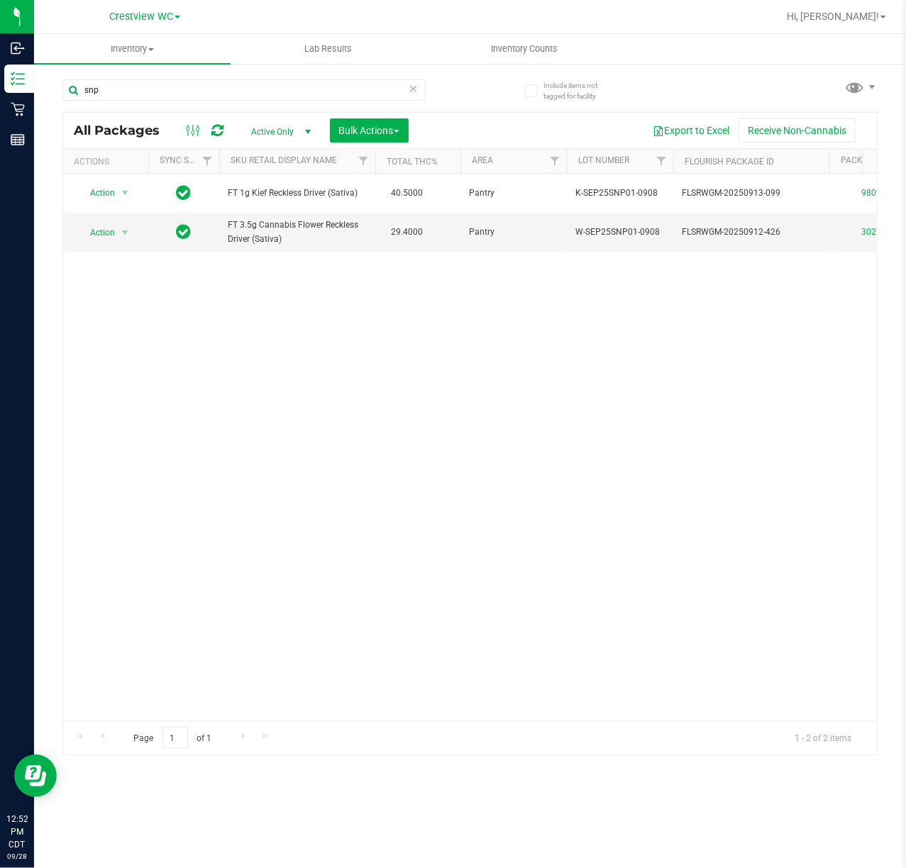
click at [536, 384] on div "Action Action Create package Edit attributes Global inventory Locate package Lo…" at bounding box center [469, 447] width 813 height 547
click at [131, 91] on input "snp" at bounding box center [243, 89] width 363 height 21
type input "s"
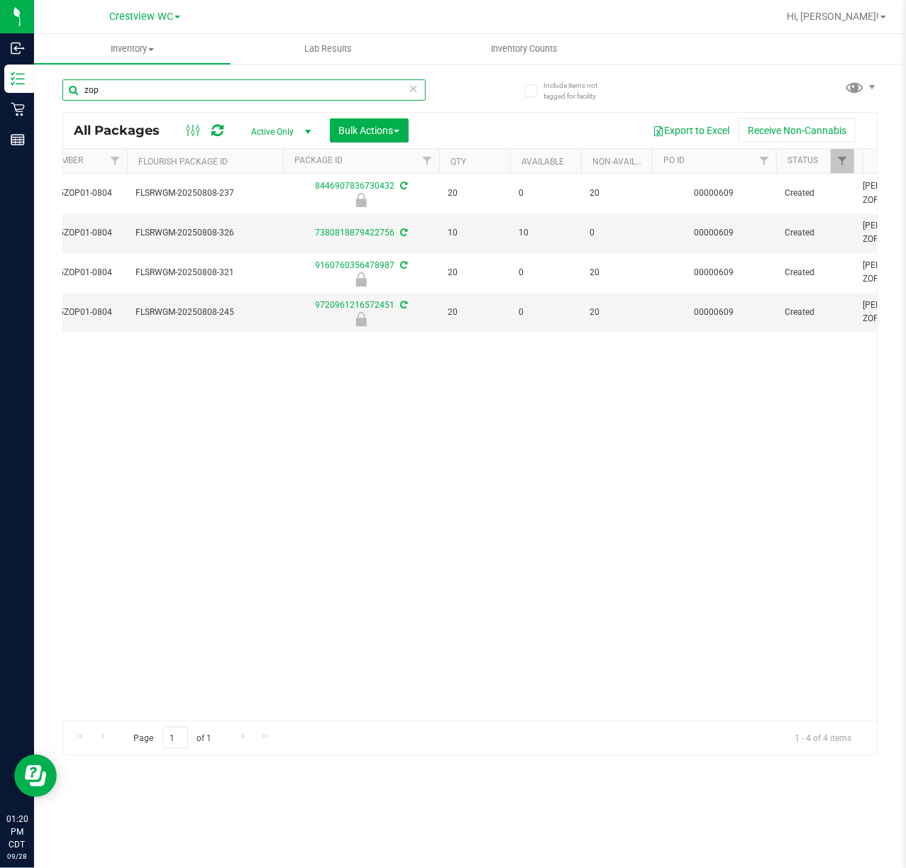
scroll to position [0, 542]
type input "zop"
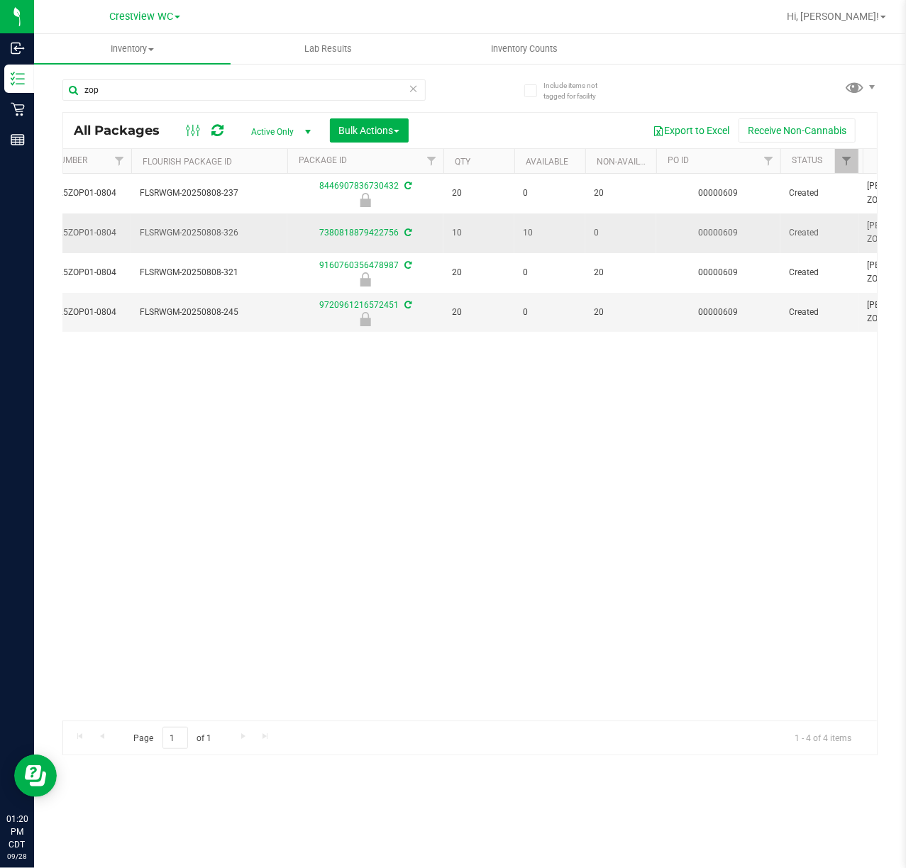
click at [347, 238] on div "7380818879422756" at bounding box center [365, 232] width 160 height 13
click at [343, 235] on link "7380818879422756" at bounding box center [358, 233] width 79 height 10
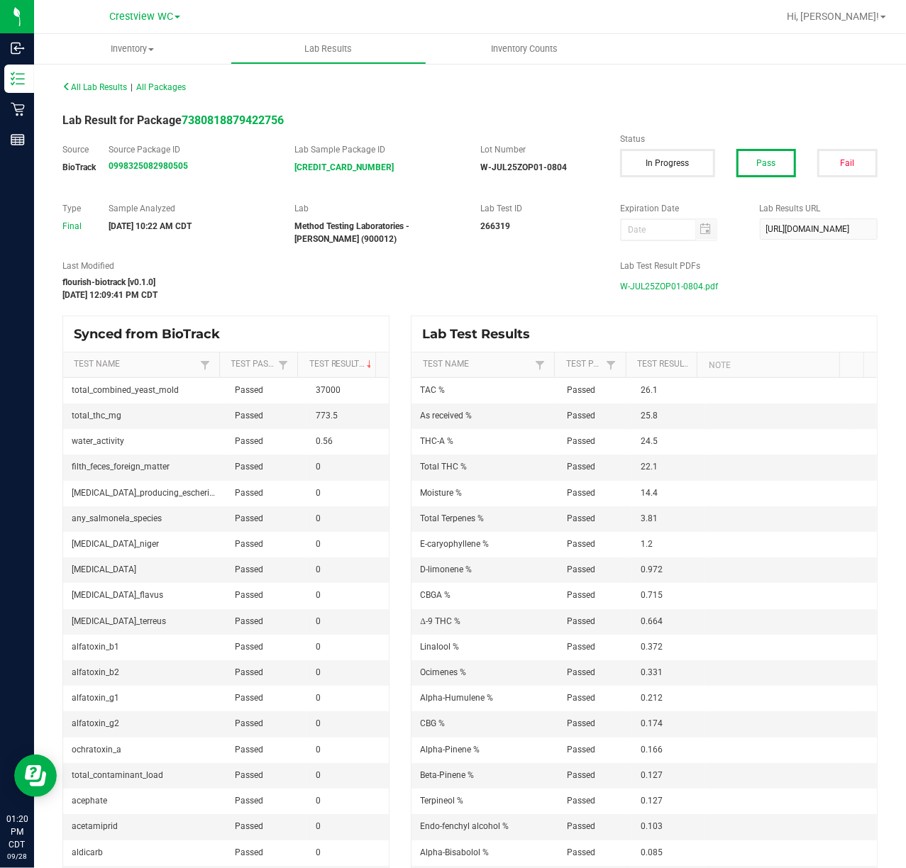
click at [651, 288] on span "W-JUL25ZOP01-0804.pdf" at bounding box center [669, 286] width 98 height 21
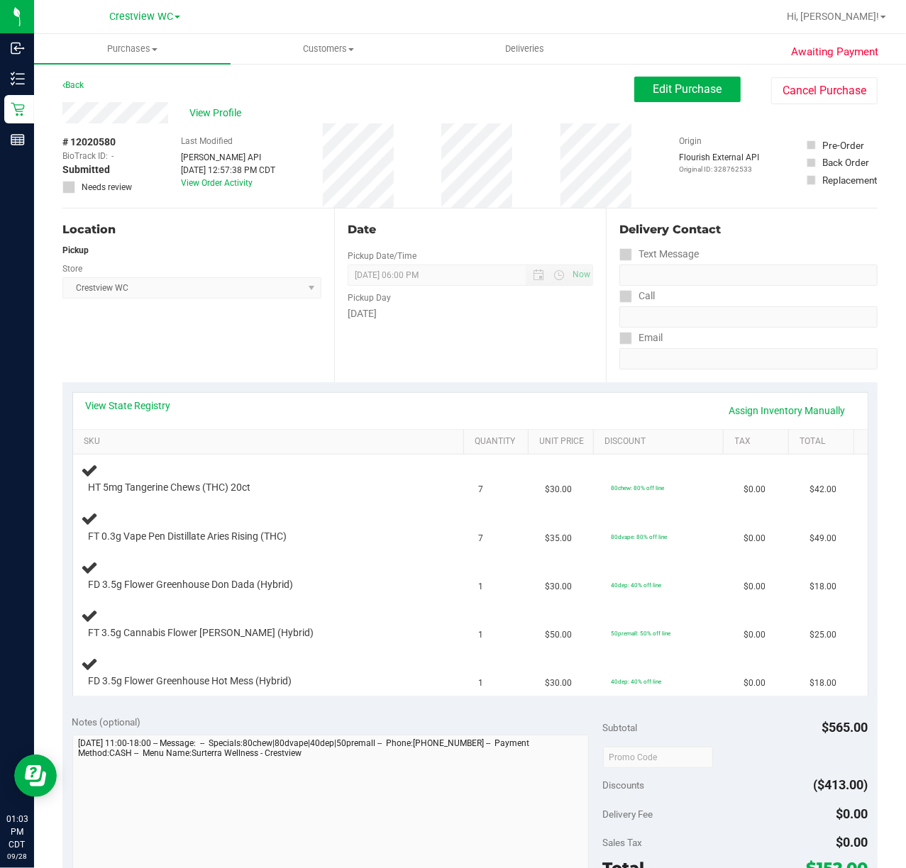
click at [159, 387] on div "View State Registry Assign Inventory Manually SKU Quantity Unit Price Discount …" at bounding box center [469, 543] width 815 height 323
click at [156, 404] on link "View State Registry" at bounding box center [128, 406] width 85 height 14
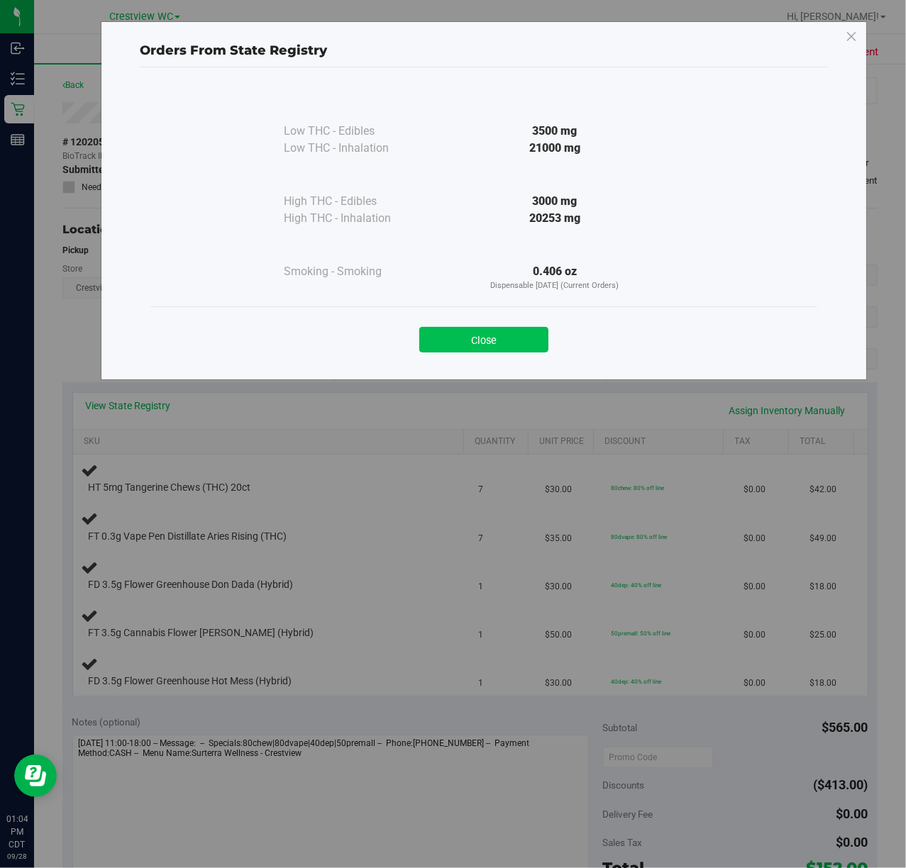
click at [533, 333] on button "Close" at bounding box center [483, 340] width 129 height 26
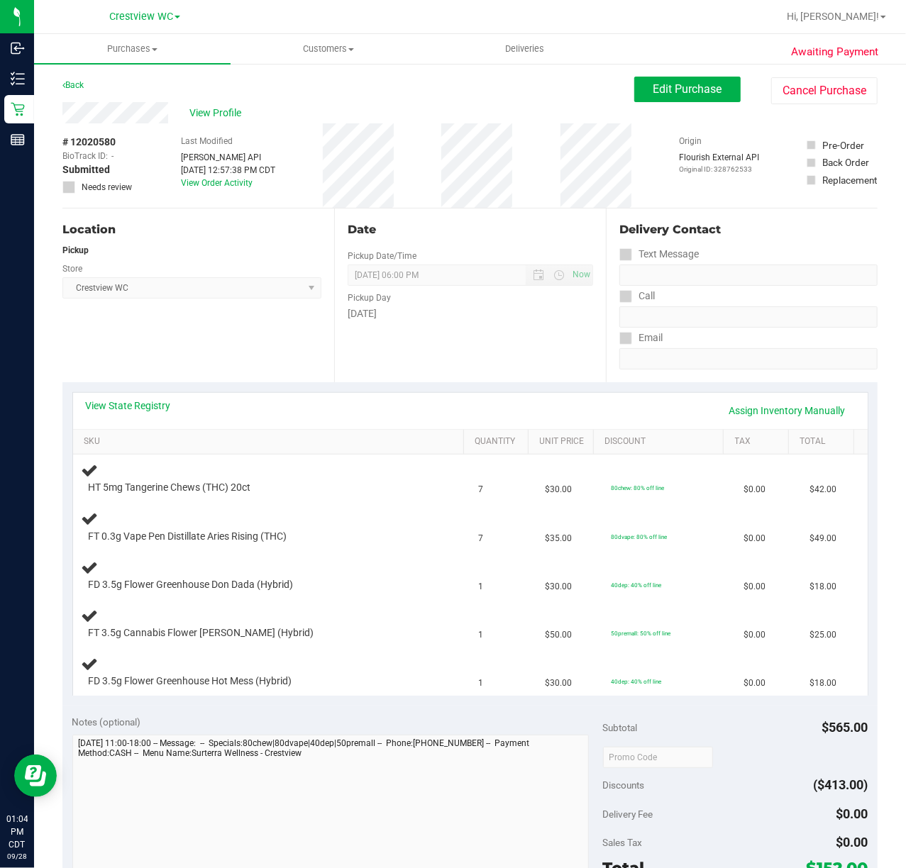
click at [384, 389] on div "View State Registry Assign Inventory Manually SKU Quantity Unit Price Discount …" at bounding box center [469, 543] width 815 height 323
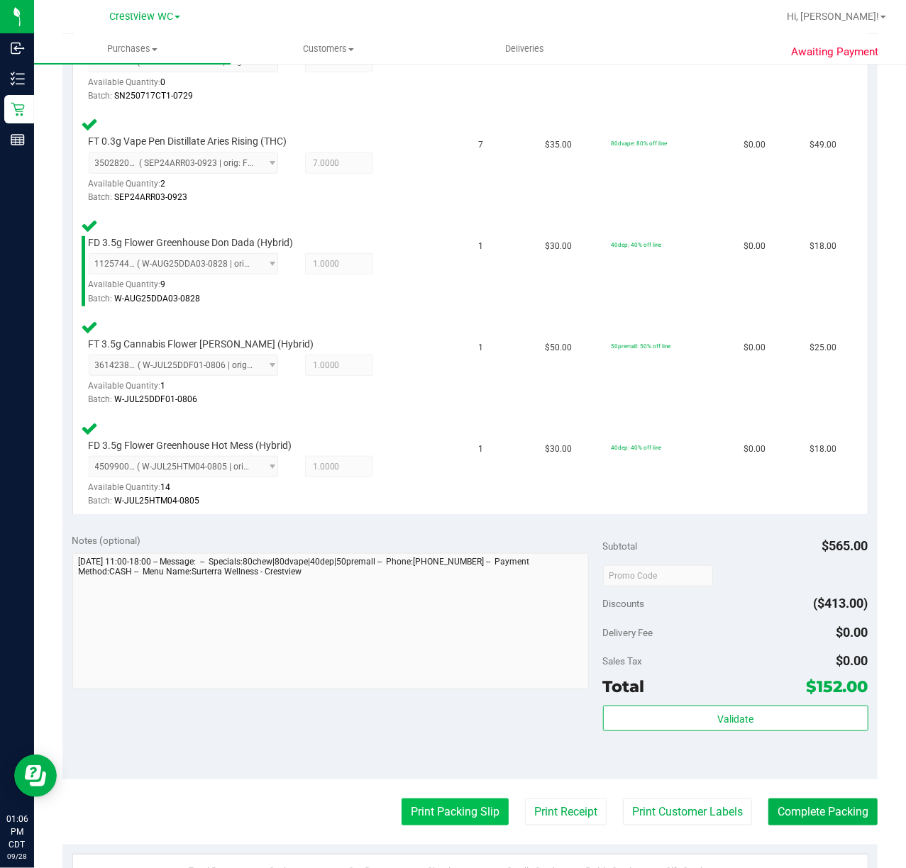
scroll to position [727, 0]
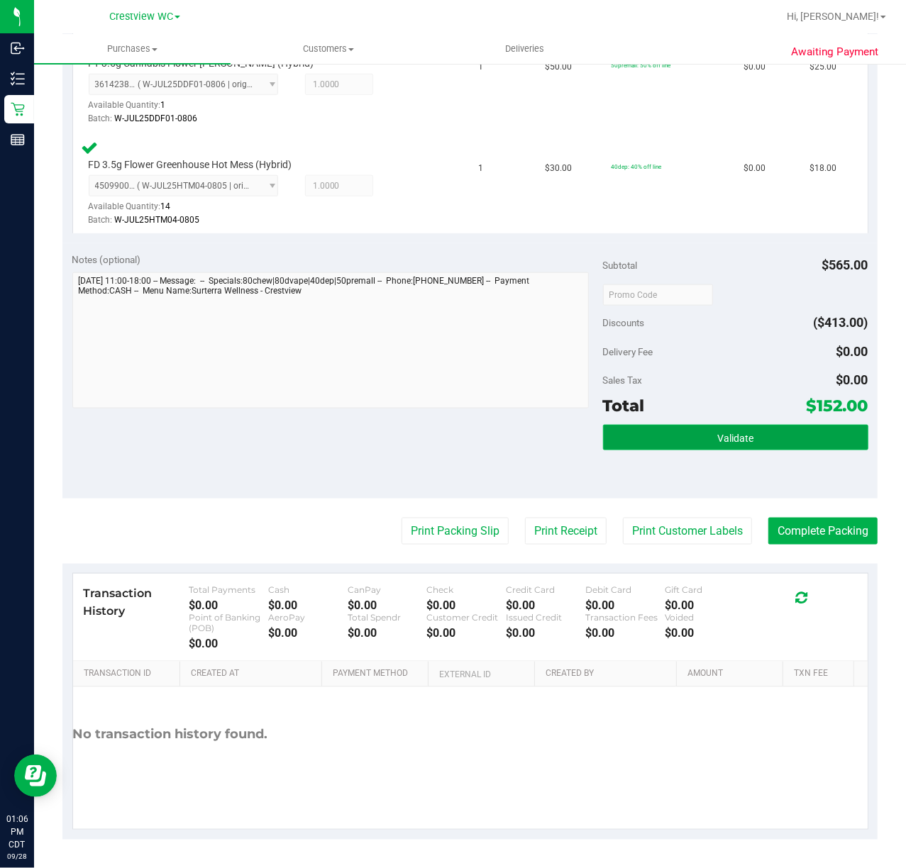
click at [736, 443] on span "Validate" at bounding box center [735, 438] width 36 height 11
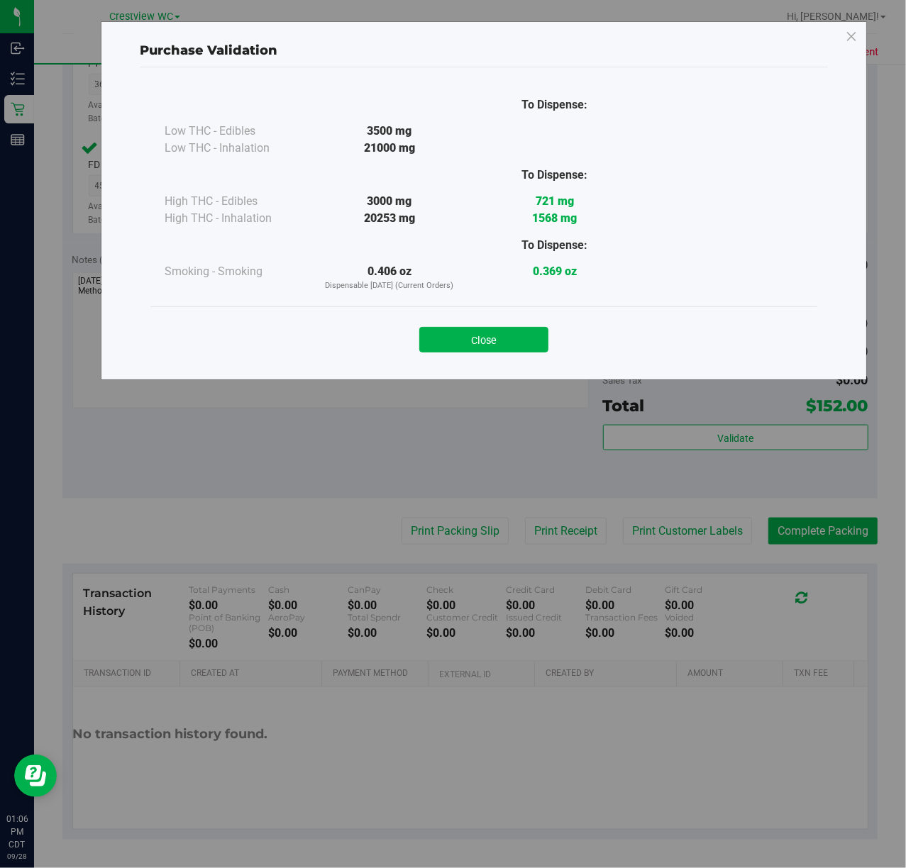
click at [528, 341] on button "Close" at bounding box center [483, 340] width 129 height 26
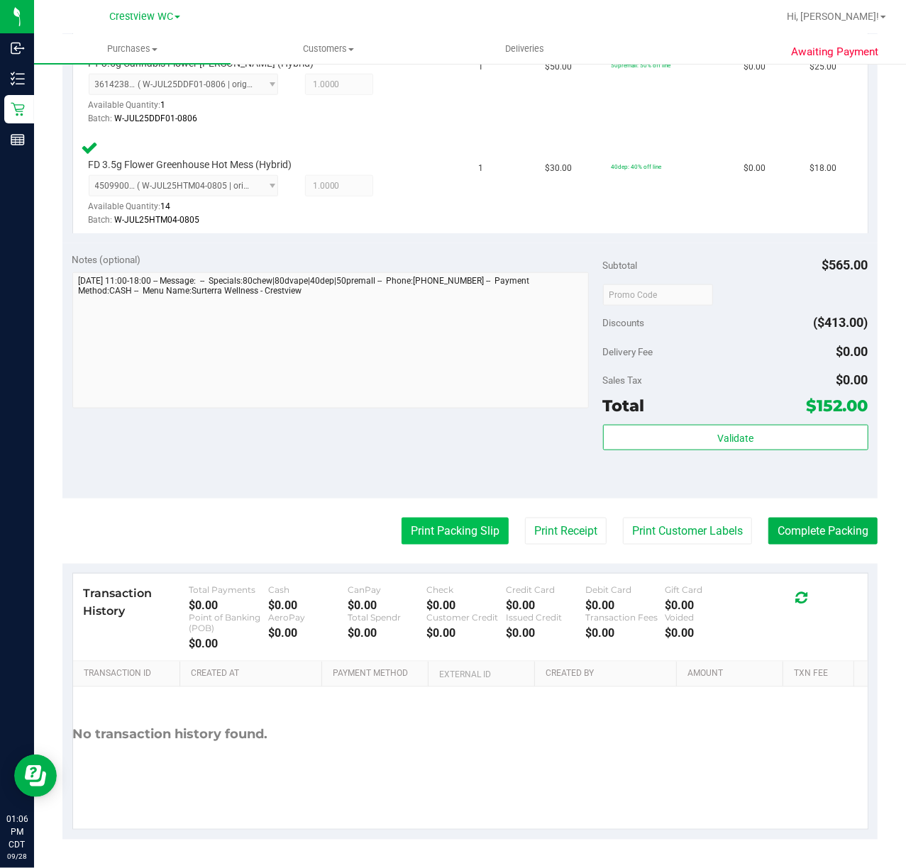
click at [447, 528] on button "Print Packing Slip" at bounding box center [454, 531] width 107 height 27
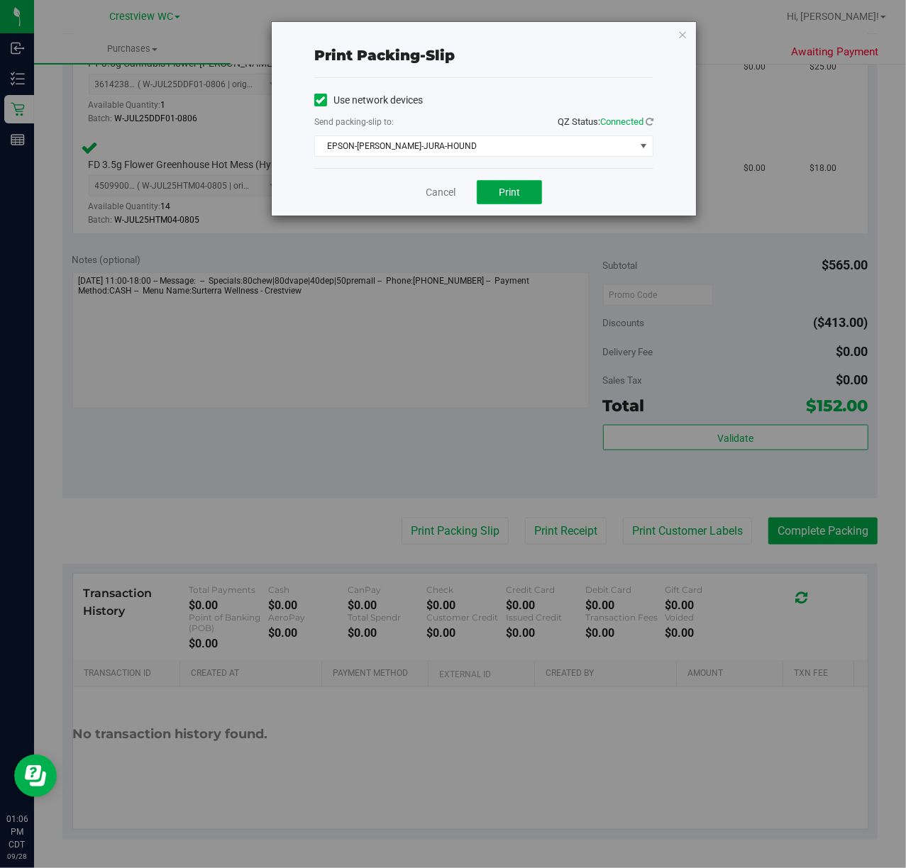
click at [504, 193] on span "Print" at bounding box center [509, 192] width 21 height 11
click at [432, 200] on link "Cancel" at bounding box center [441, 192] width 30 height 15
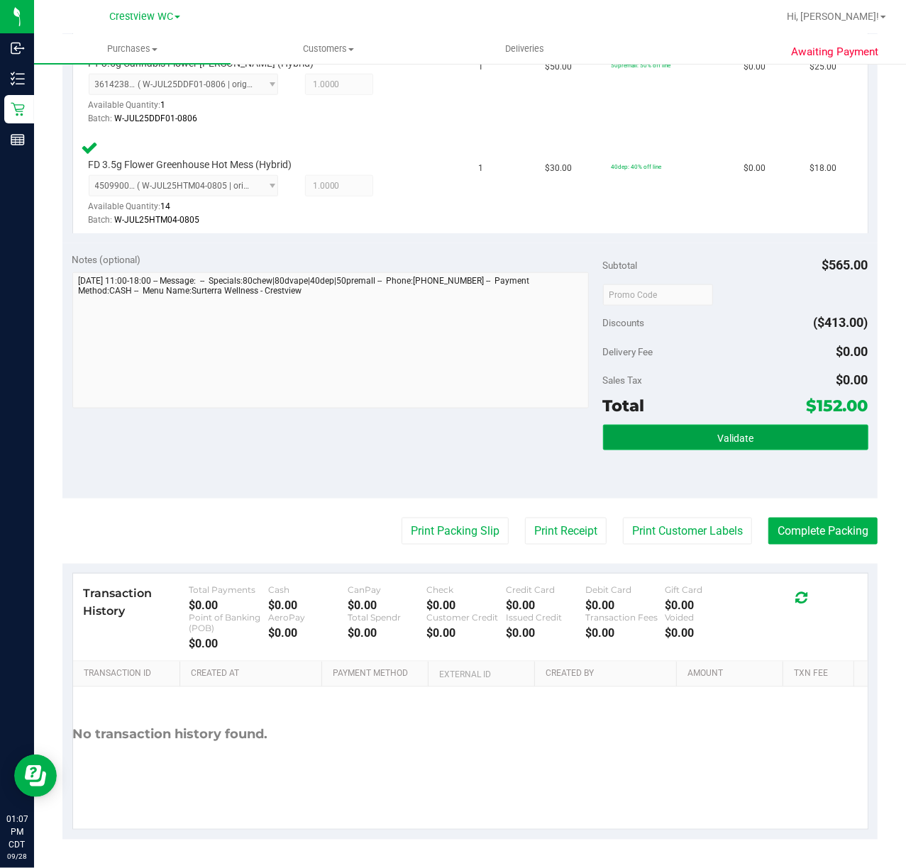
click at [749, 440] on button "Validate" at bounding box center [735, 438] width 265 height 26
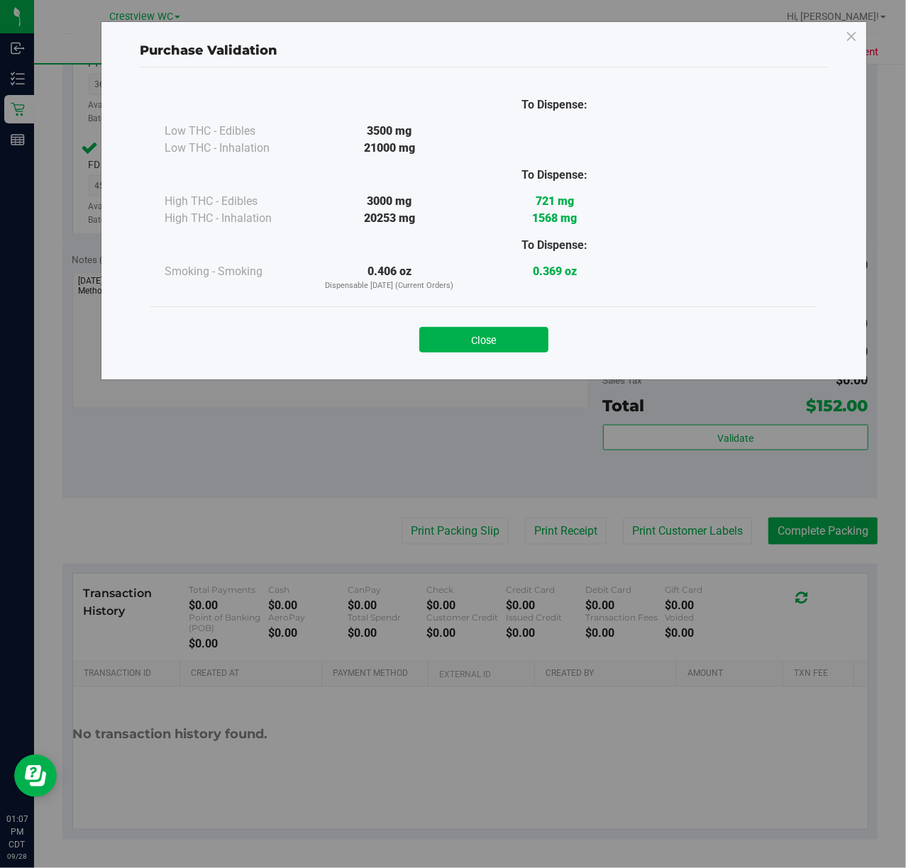
click at [478, 353] on div "Close" at bounding box center [483, 334] width 667 height 57
click at [491, 344] on button "Close" at bounding box center [483, 340] width 129 height 26
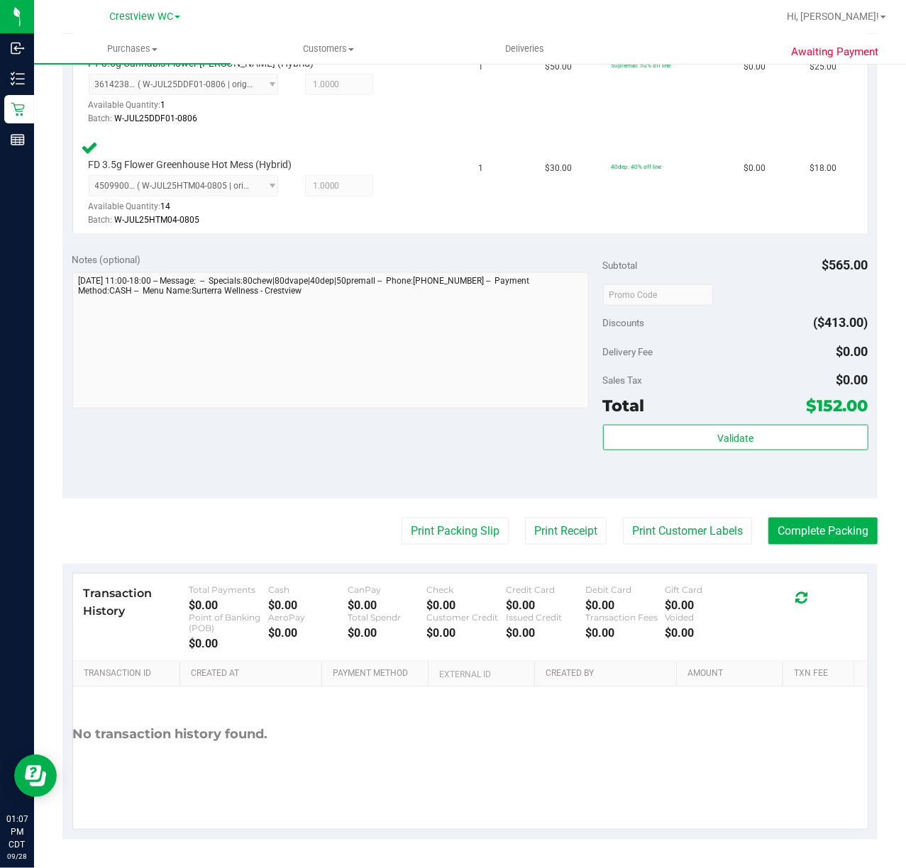
click at [440, 546] on purchase-details "Back Edit Purchase Cancel Purchase View Profile # 12020580 BioTrack ID: - Submi…" at bounding box center [469, 95] width 815 height 1490
click at [440, 523] on button "Print Packing Slip" at bounding box center [454, 531] width 107 height 27
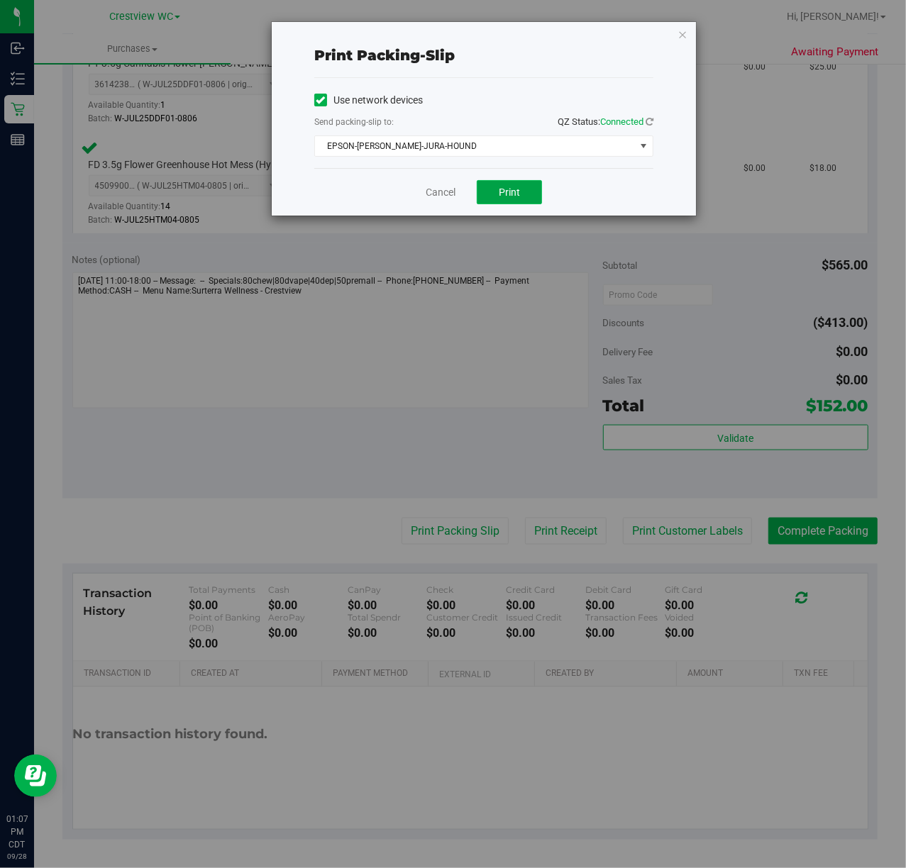
click at [514, 187] on span "Print" at bounding box center [509, 192] width 21 height 11
click at [438, 189] on link "Cancel" at bounding box center [441, 192] width 30 height 15
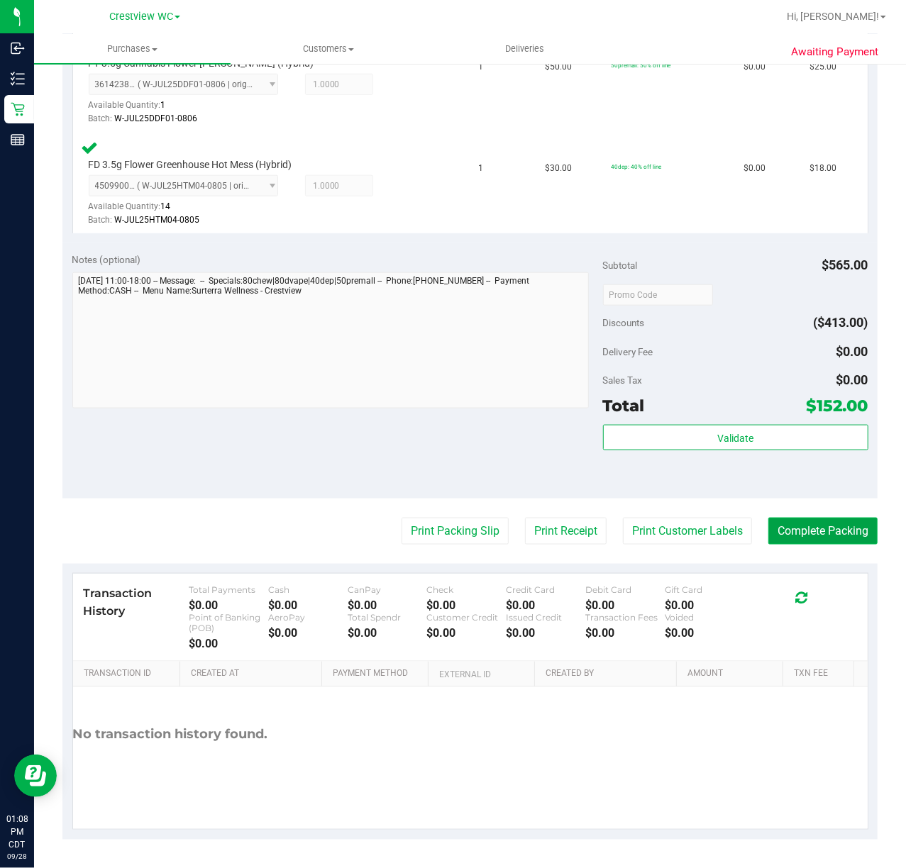
click at [791, 521] on button "Complete Packing" at bounding box center [822, 531] width 109 height 27
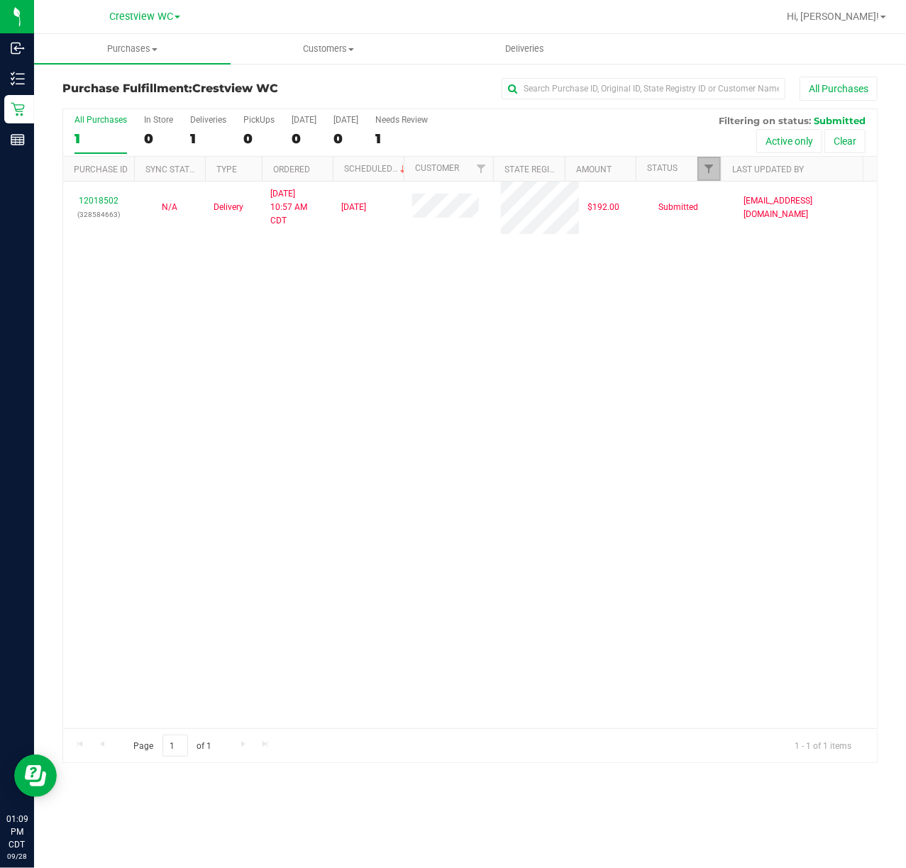
click at [699, 168] on link "Filter" at bounding box center [708, 169] width 23 height 24
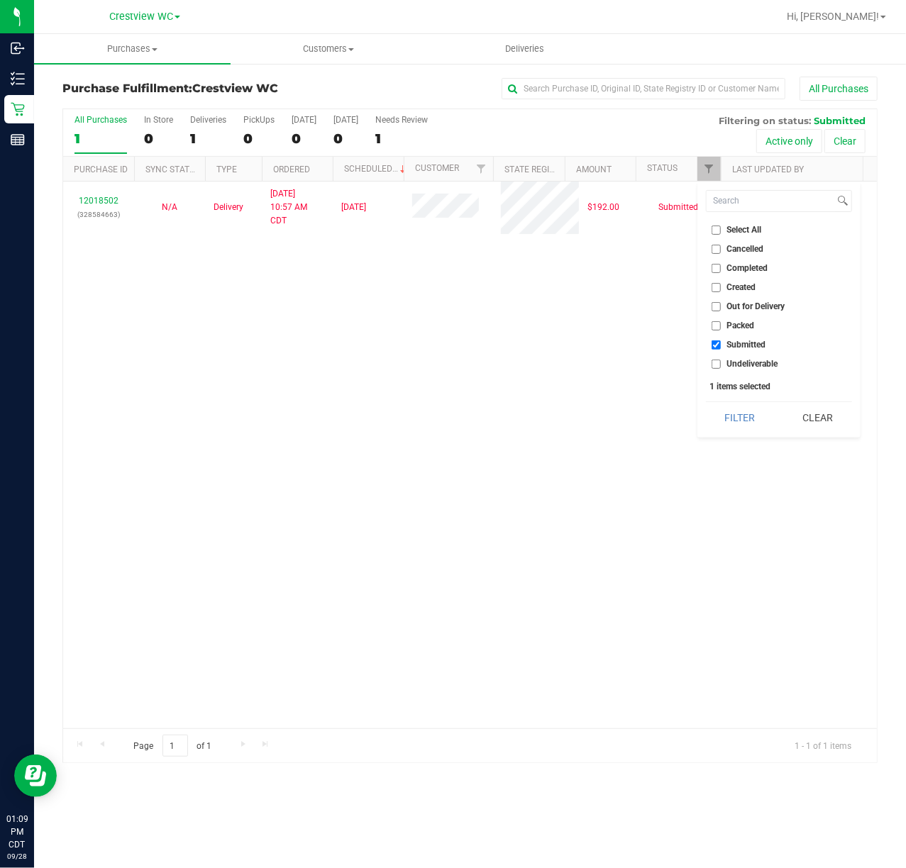
click at [728, 325] on span "Packed" at bounding box center [741, 325] width 28 height 9
click at [721, 325] on input "Packed" at bounding box center [715, 325] width 9 height 9
click at [738, 427] on button "Filter" at bounding box center [740, 417] width 68 height 31
checkbox input "true"
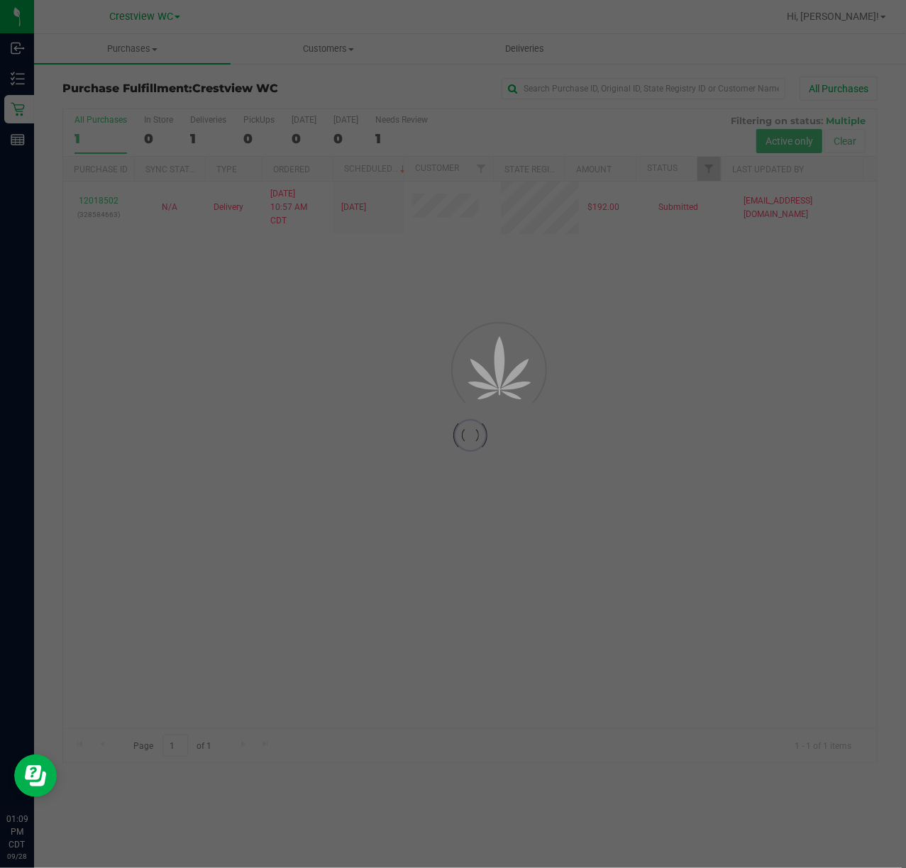
checkbox input "true"
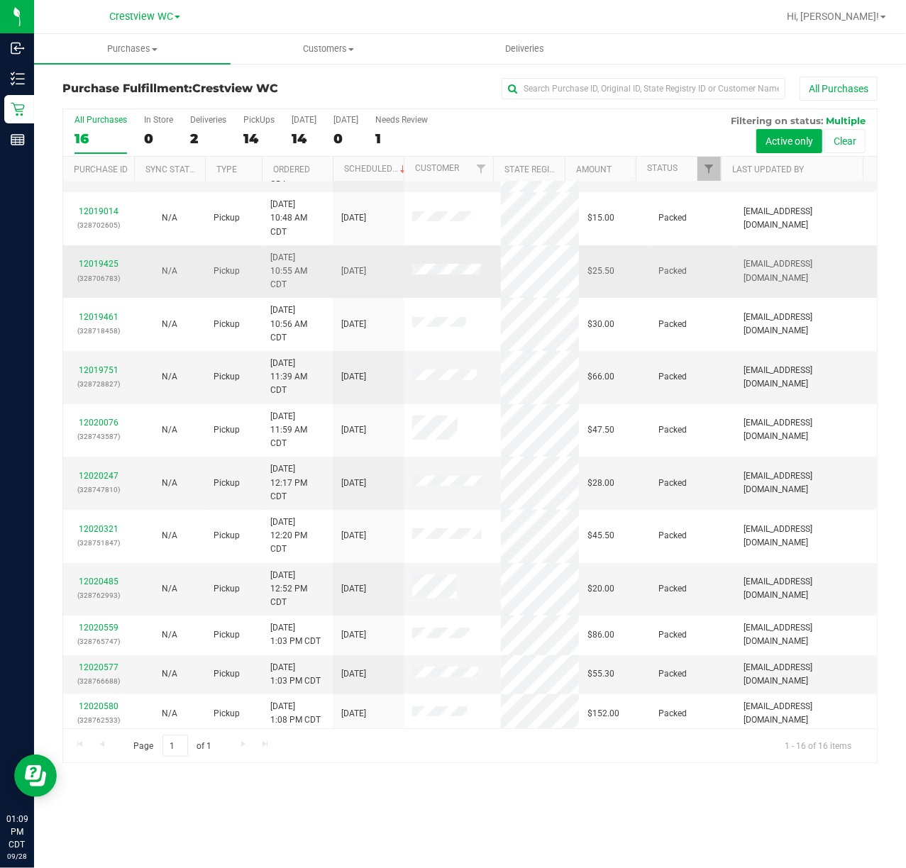
scroll to position [154, 0]
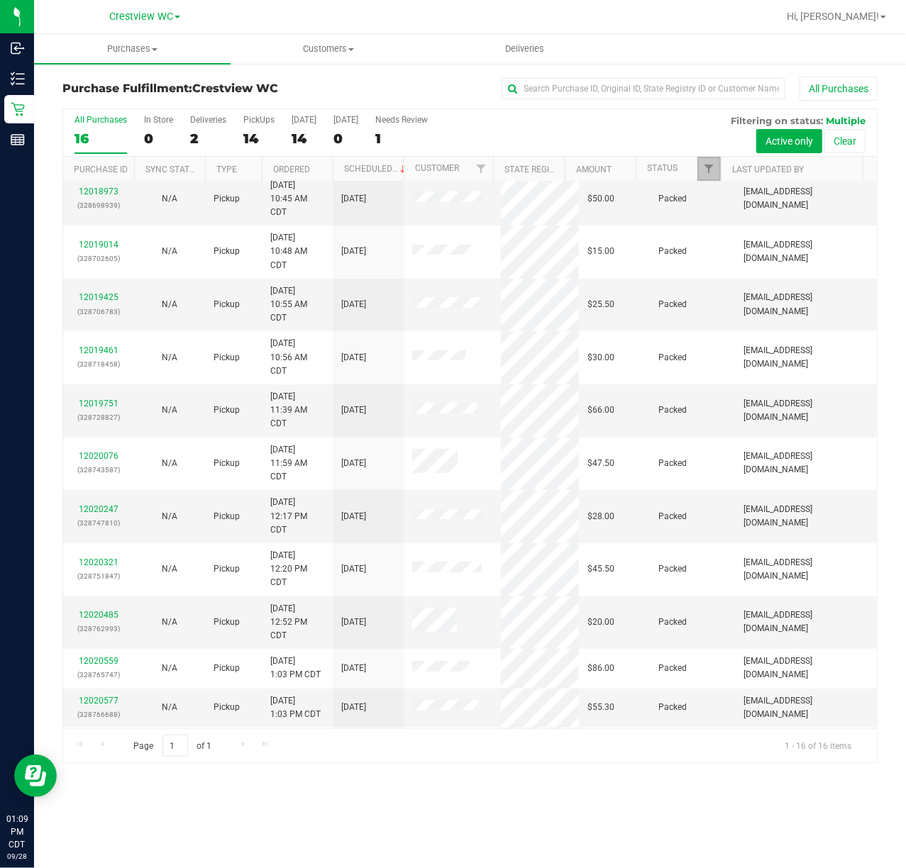
click at [699, 171] on link "Filter" at bounding box center [708, 169] width 23 height 24
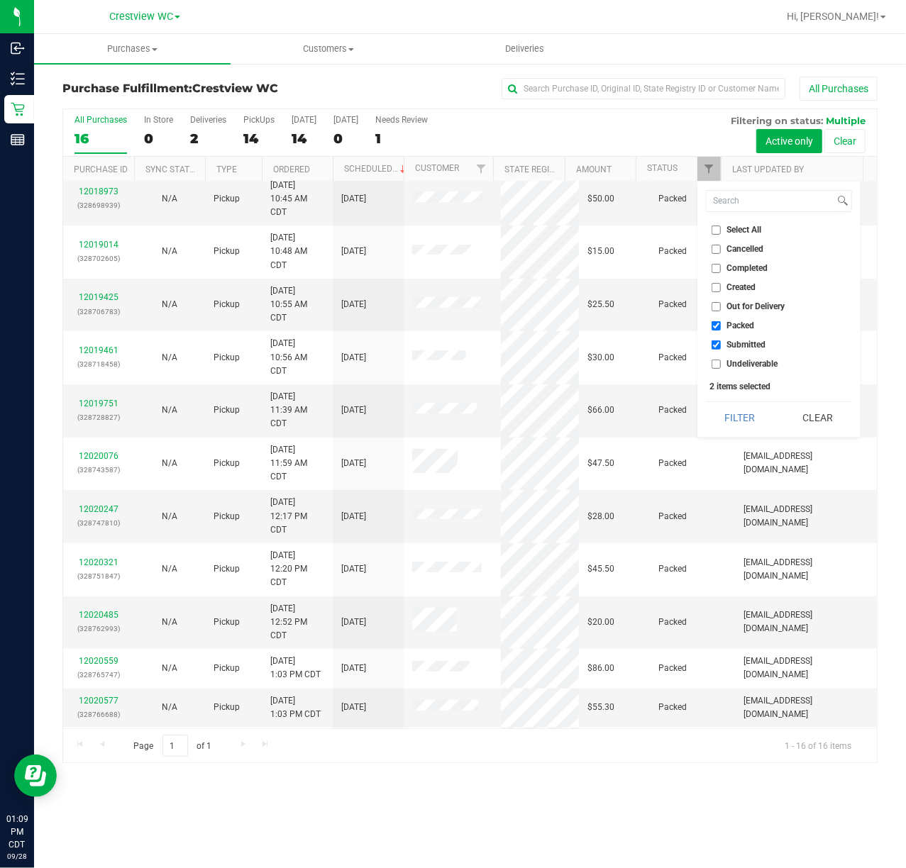
drag, startPoint x: 730, startPoint y: 324, endPoint x: 730, endPoint y: 342, distance: 17.7
click at [730, 324] on span "Packed" at bounding box center [741, 325] width 28 height 9
click at [721, 324] on input "Packed" at bounding box center [715, 325] width 9 height 9
checkbox input "false"
click at [733, 340] on span "Submitted" at bounding box center [746, 344] width 39 height 9
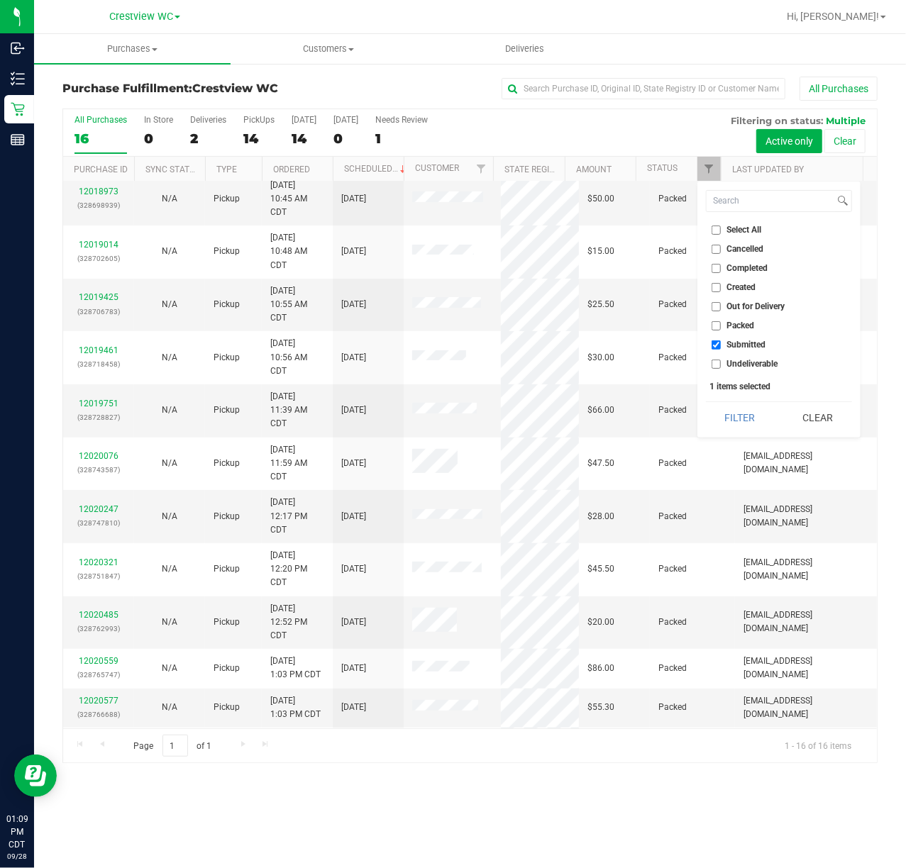
click at [721, 340] on input "Submitted" at bounding box center [715, 344] width 9 height 9
checkbox input "false"
click at [756, 277] on ul "Select All Cancelled Completed Created Out for Delivery Packed Submitted Undeli…" at bounding box center [779, 297] width 146 height 149
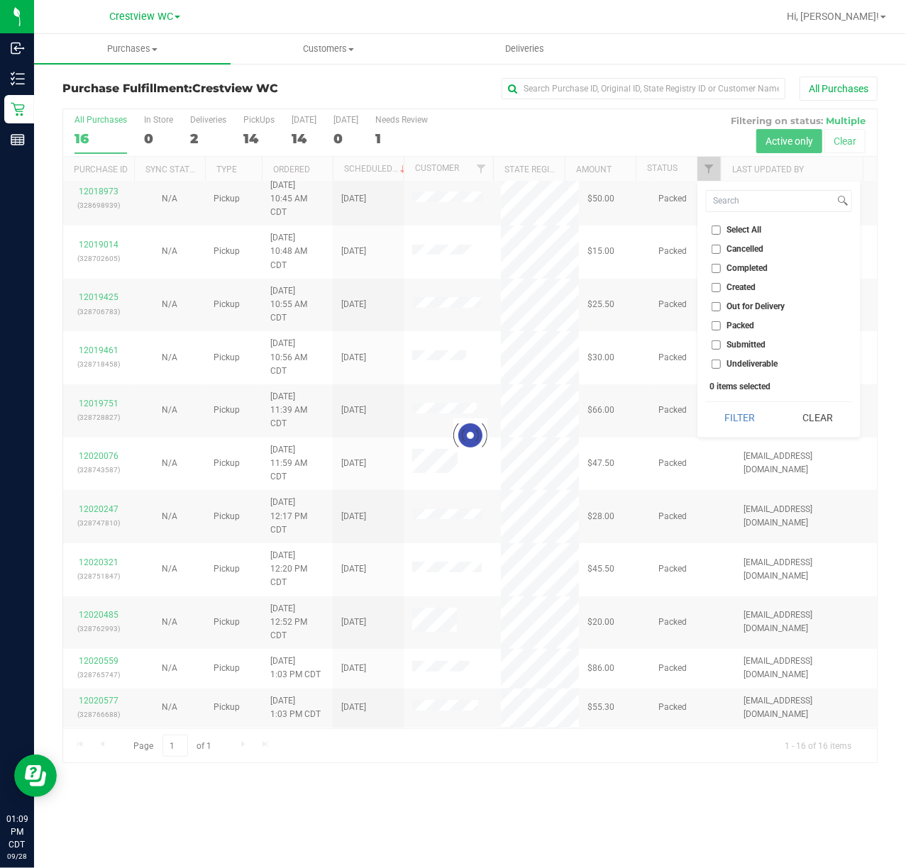
click at [750, 291] on span "Created" at bounding box center [741, 287] width 29 height 9
click at [721, 291] on input "Created" at bounding box center [715, 287] width 9 height 9
checkbox input "false"
checkbox input "true"
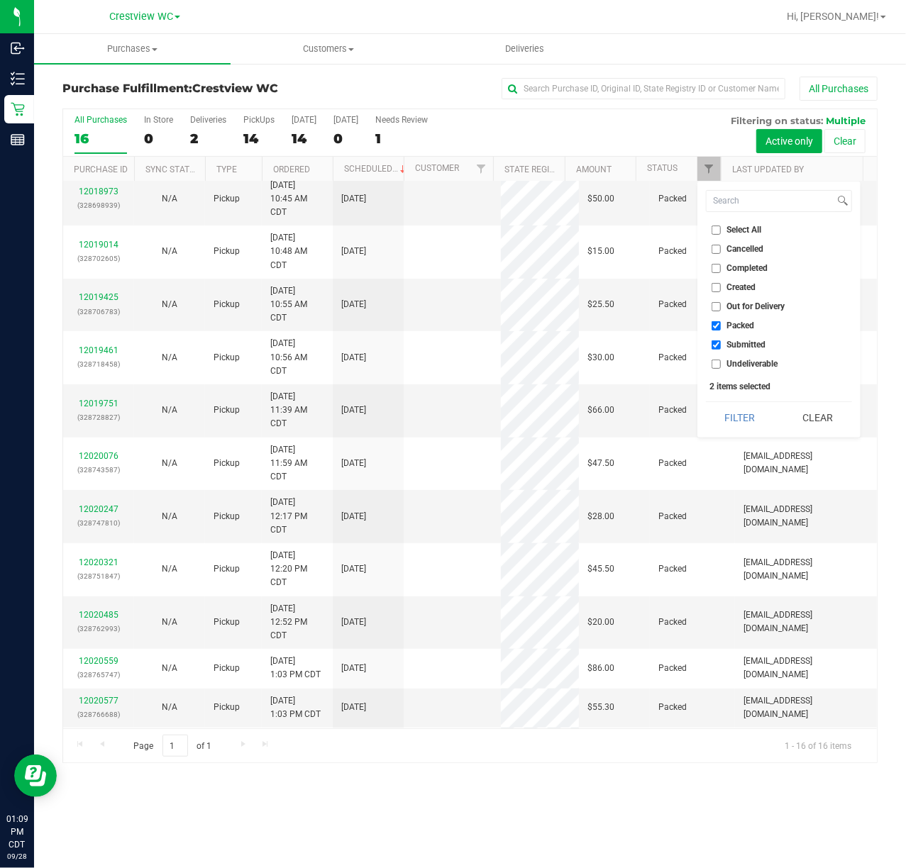
scroll to position [0, 0]
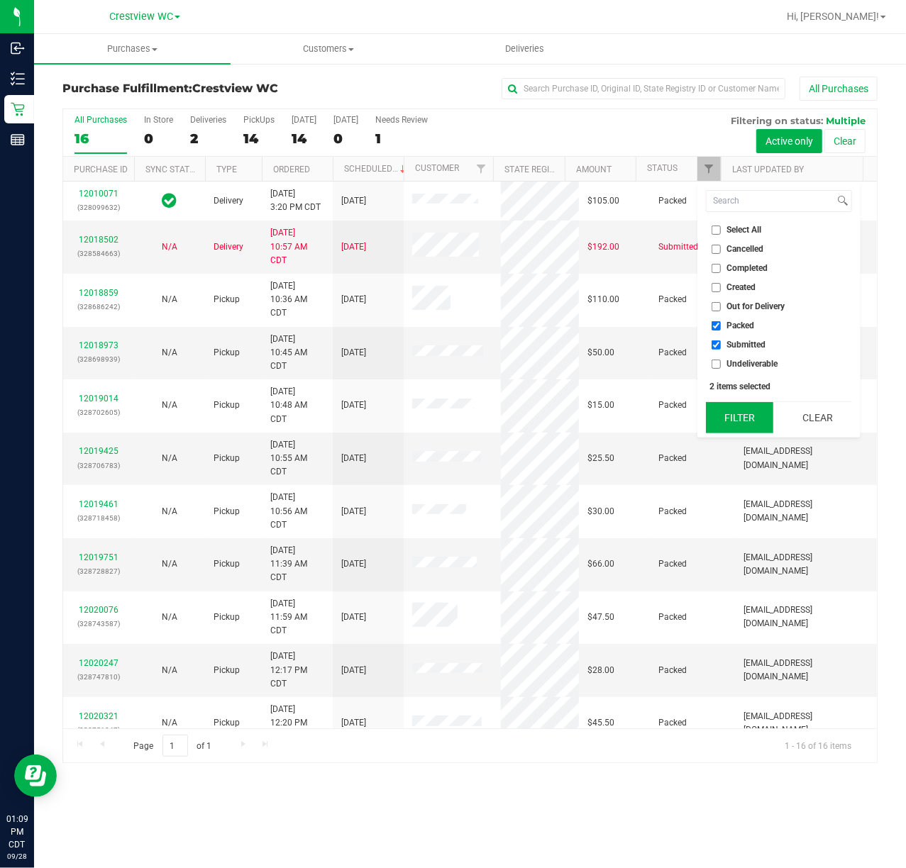
click at [742, 413] on button "Filter" at bounding box center [740, 417] width 68 height 31
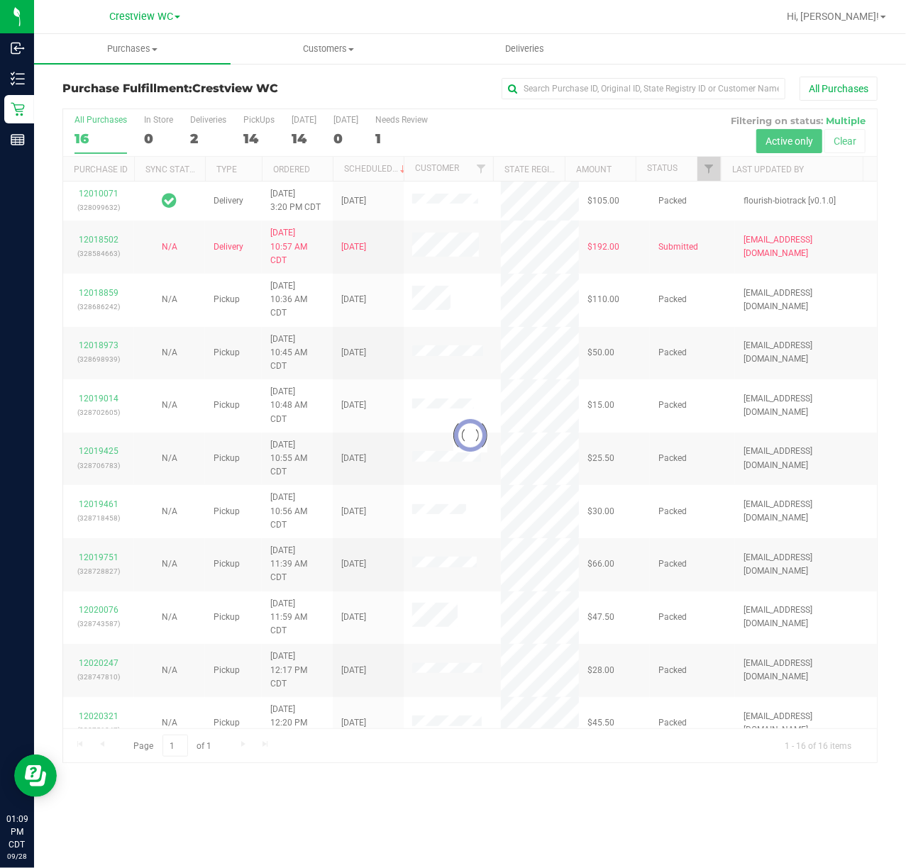
checkbox input "true"
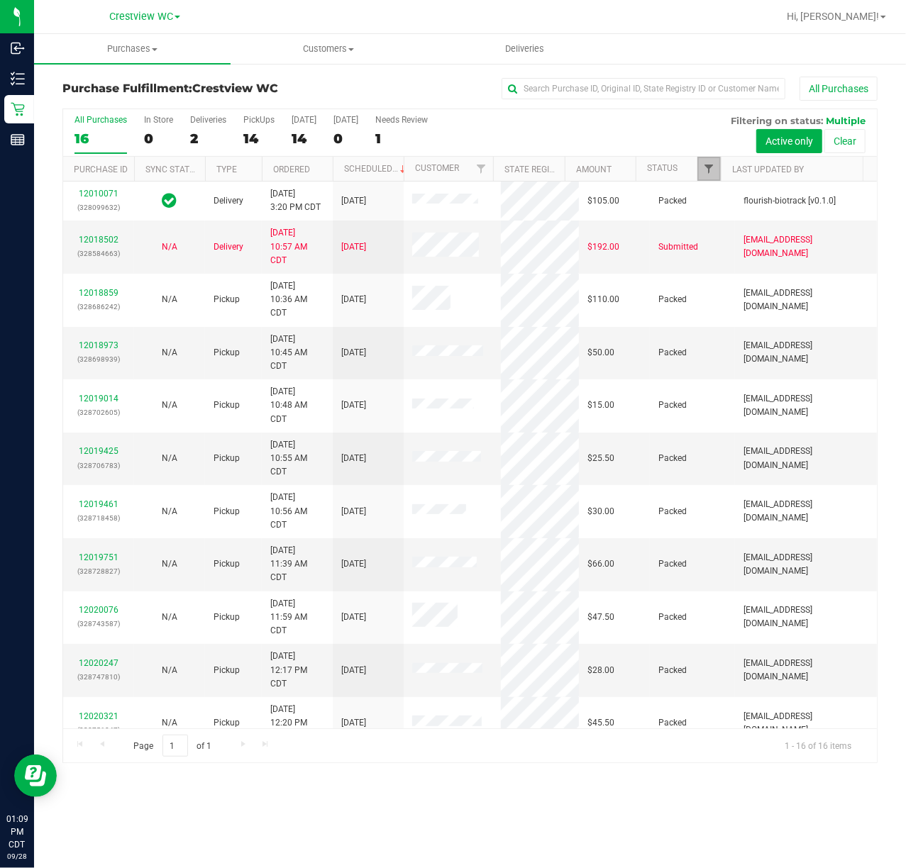
click at [704, 167] on span "Filter" at bounding box center [708, 168] width 11 height 11
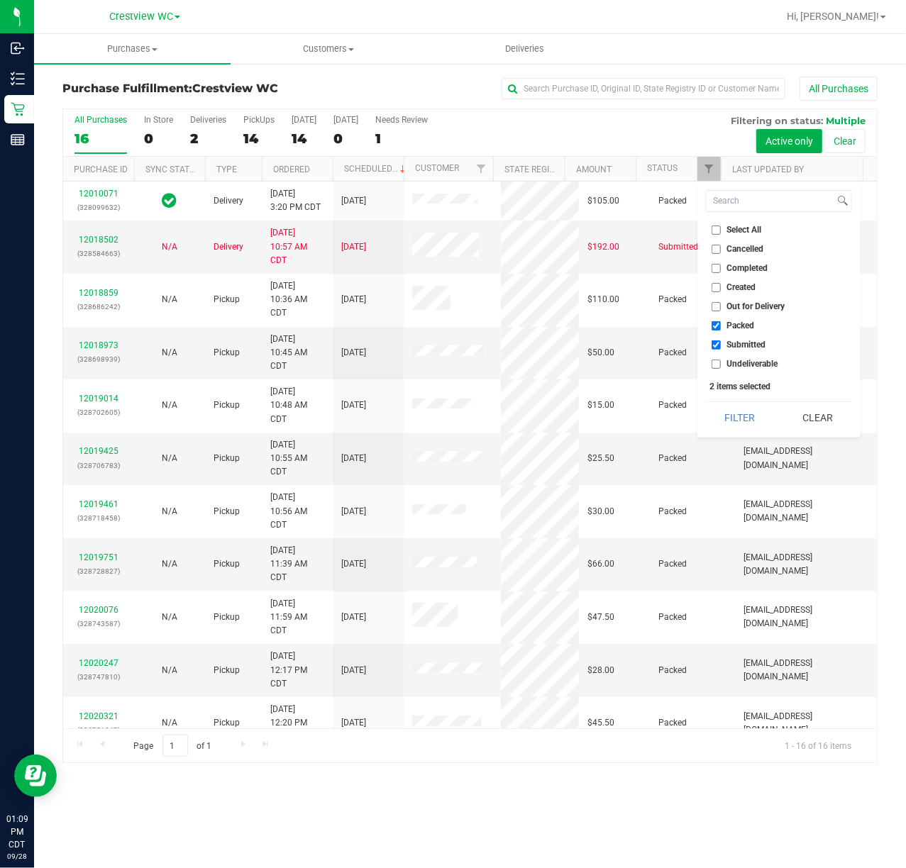
click at [738, 328] on span "Packed" at bounding box center [741, 325] width 28 height 9
click at [721, 328] on input "Packed" at bounding box center [715, 325] width 9 height 9
checkbox input "false"
click at [733, 340] on span "Submitted" at bounding box center [746, 344] width 39 height 9
click at [721, 340] on input "Submitted" at bounding box center [715, 344] width 9 height 9
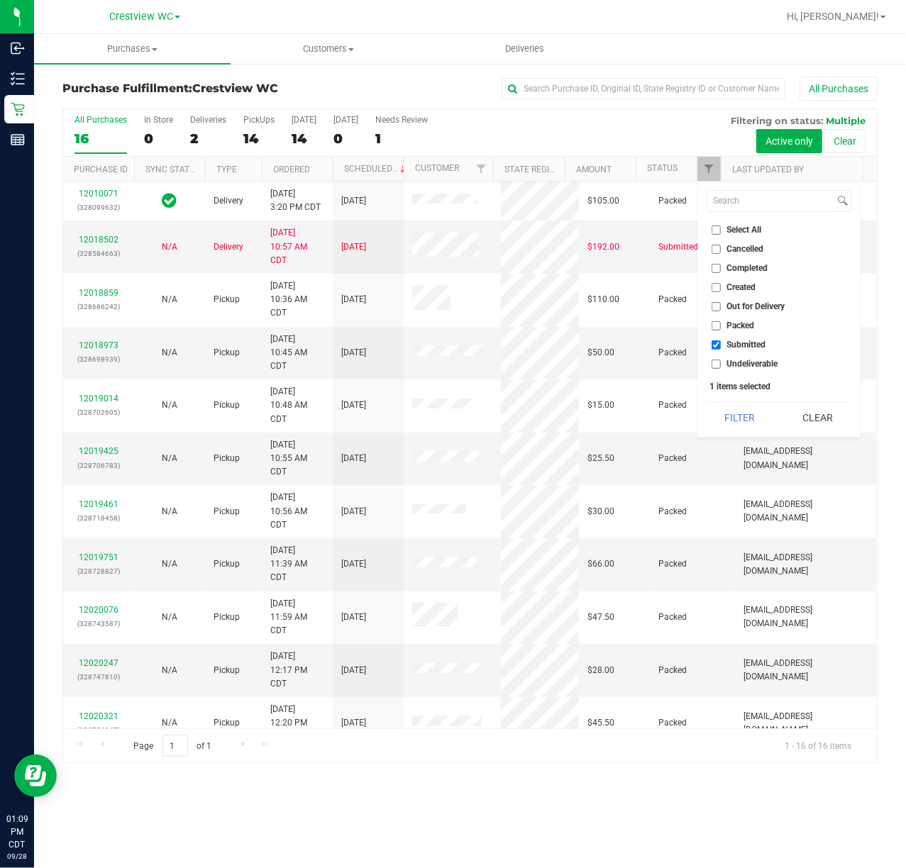
checkbox input "false"
click at [733, 290] on span "Created" at bounding box center [741, 287] width 29 height 9
click at [721, 290] on input "Created" at bounding box center [715, 287] width 9 height 9
checkbox input "true"
click at [744, 417] on button "Filter" at bounding box center [740, 417] width 68 height 31
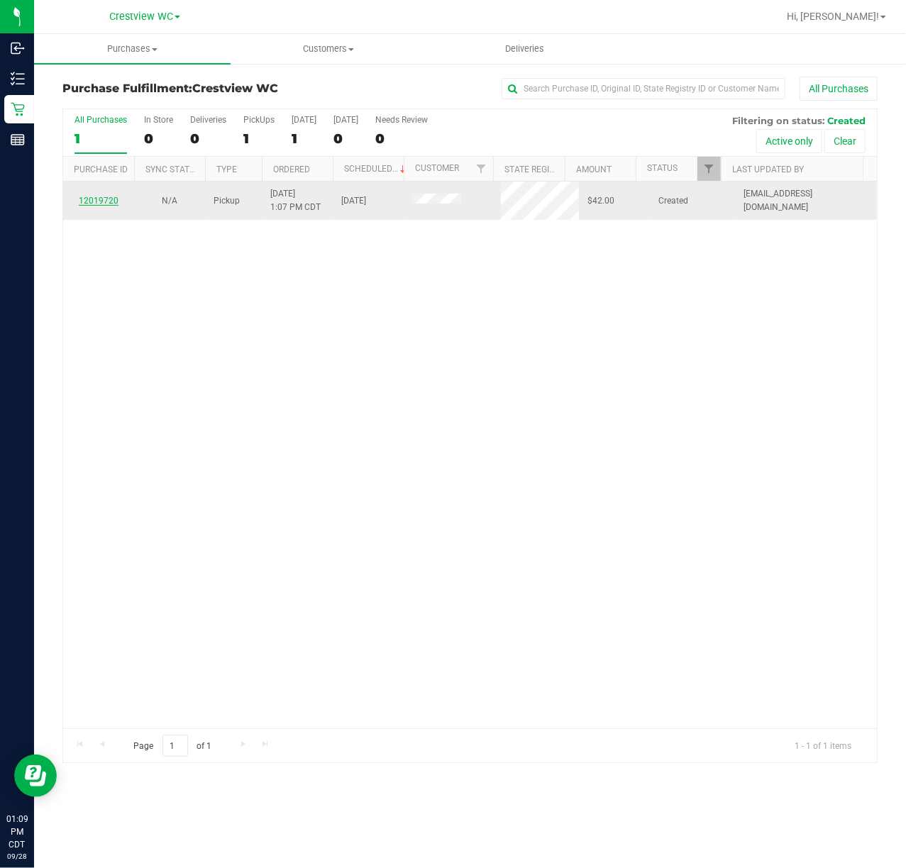
click at [114, 196] on link "12019720" at bounding box center [99, 201] width 40 height 10
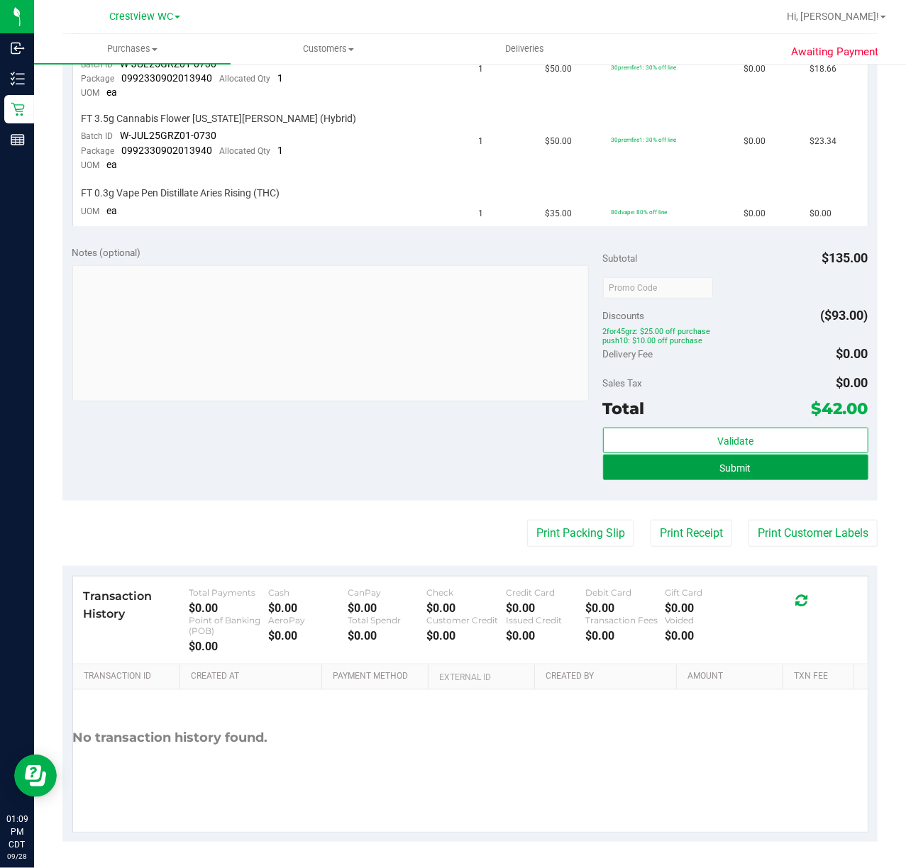
click at [765, 457] on button "Submit" at bounding box center [735, 468] width 265 height 26
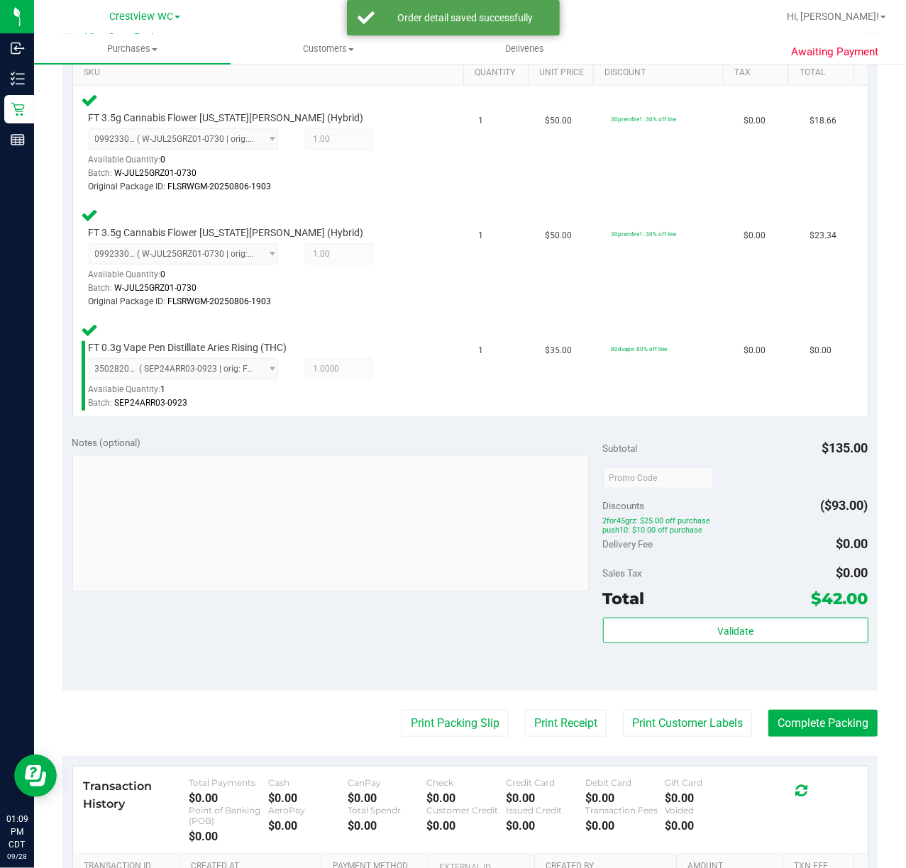
scroll to position [378, 0]
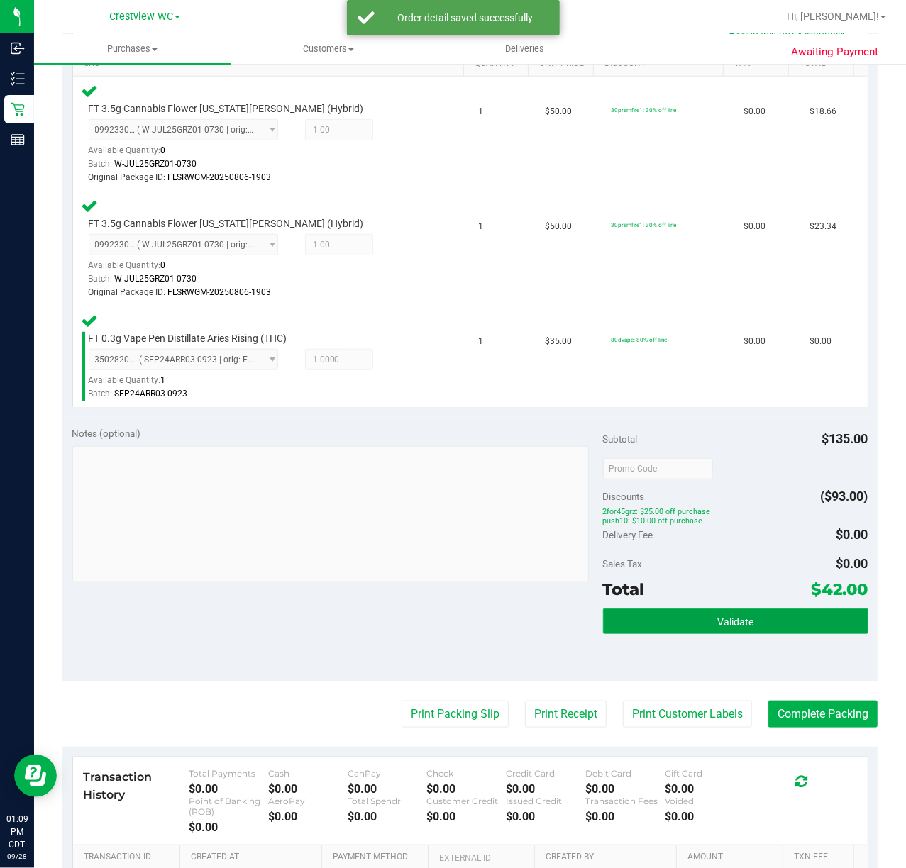
click at [755, 616] on button "Validate" at bounding box center [735, 621] width 265 height 26
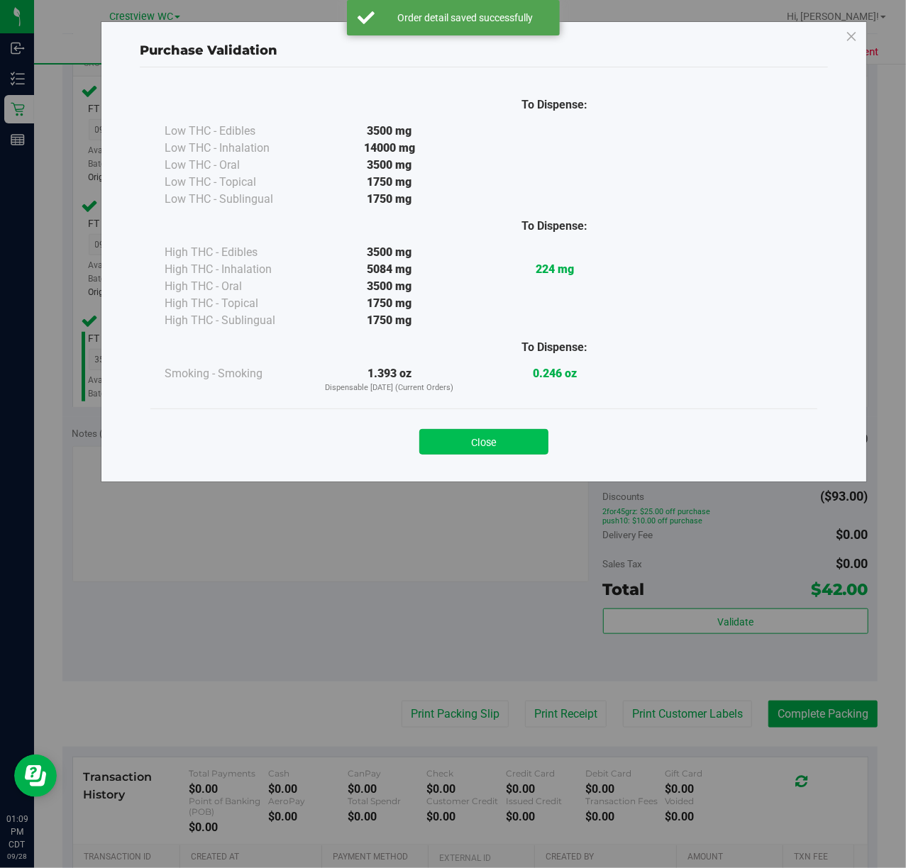
click at [463, 435] on button "Close" at bounding box center [483, 442] width 129 height 26
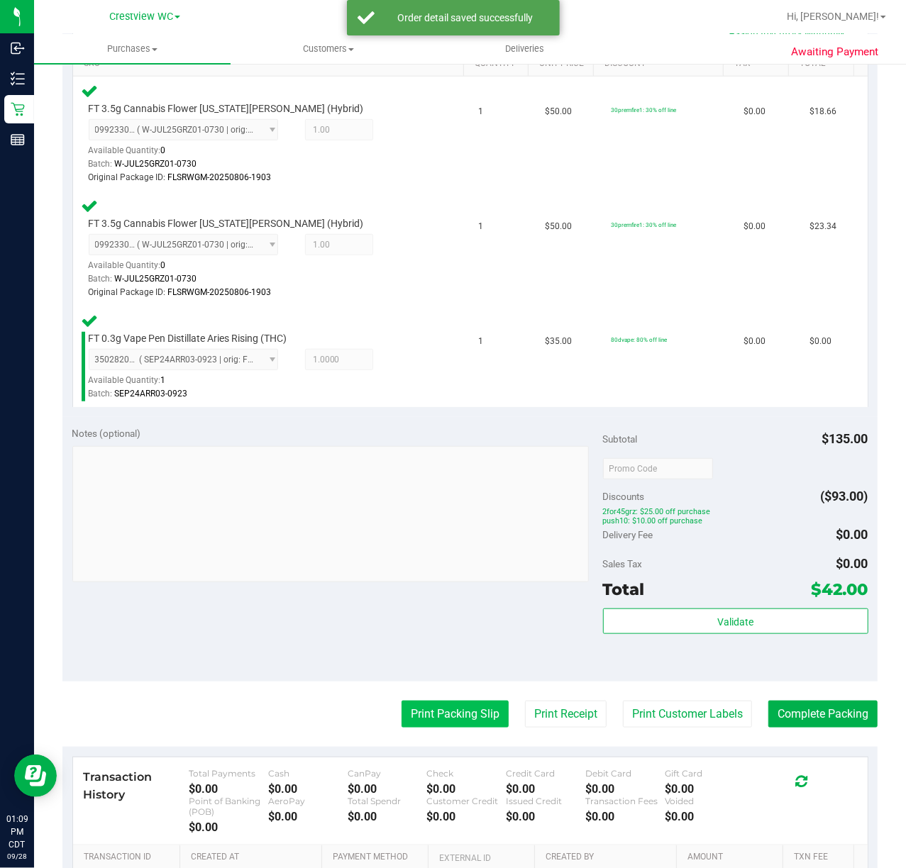
click at [434, 704] on button "Print Packing Slip" at bounding box center [454, 714] width 107 height 27
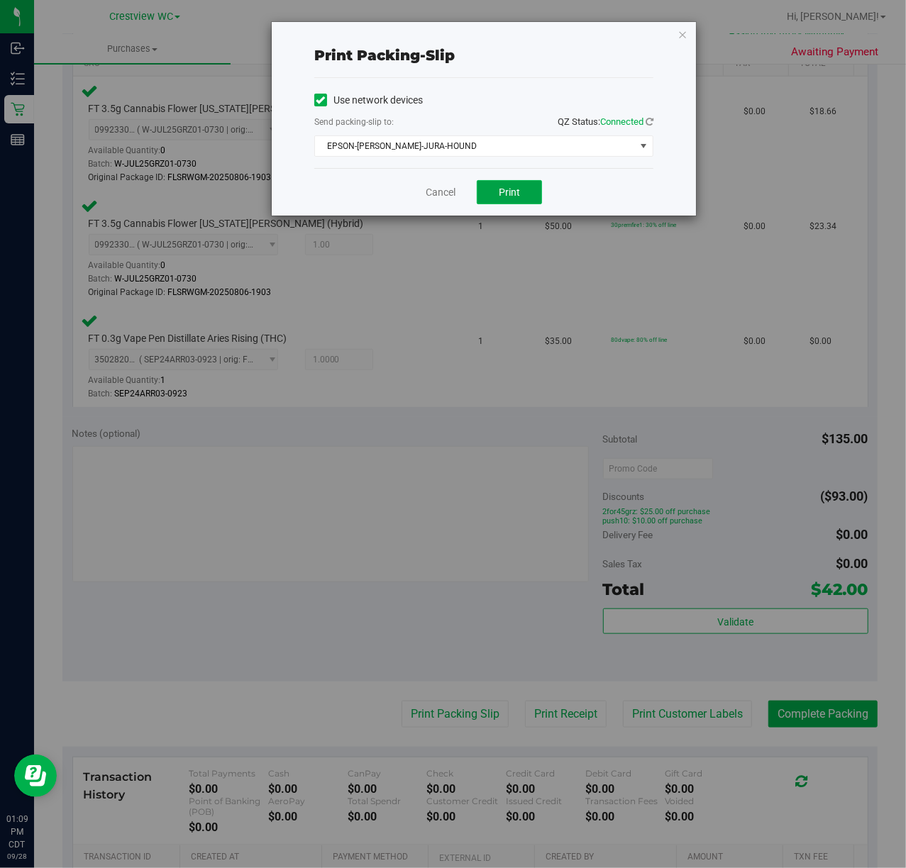
click at [519, 202] on button "Print" at bounding box center [509, 192] width 65 height 24
click at [435, 196] on link "Cancel" at bounding box center [441, 192] width 30 height 15
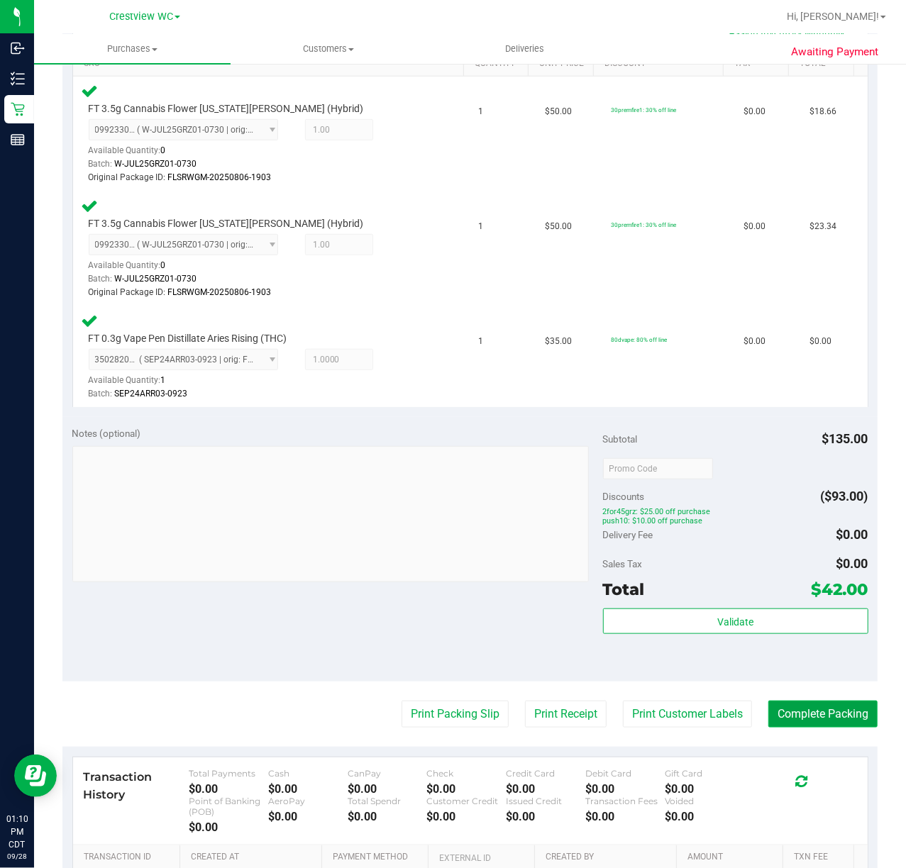
click at [829, 712] on button "Complete Packing" at bounding box center [822, 714] width 109 height 27
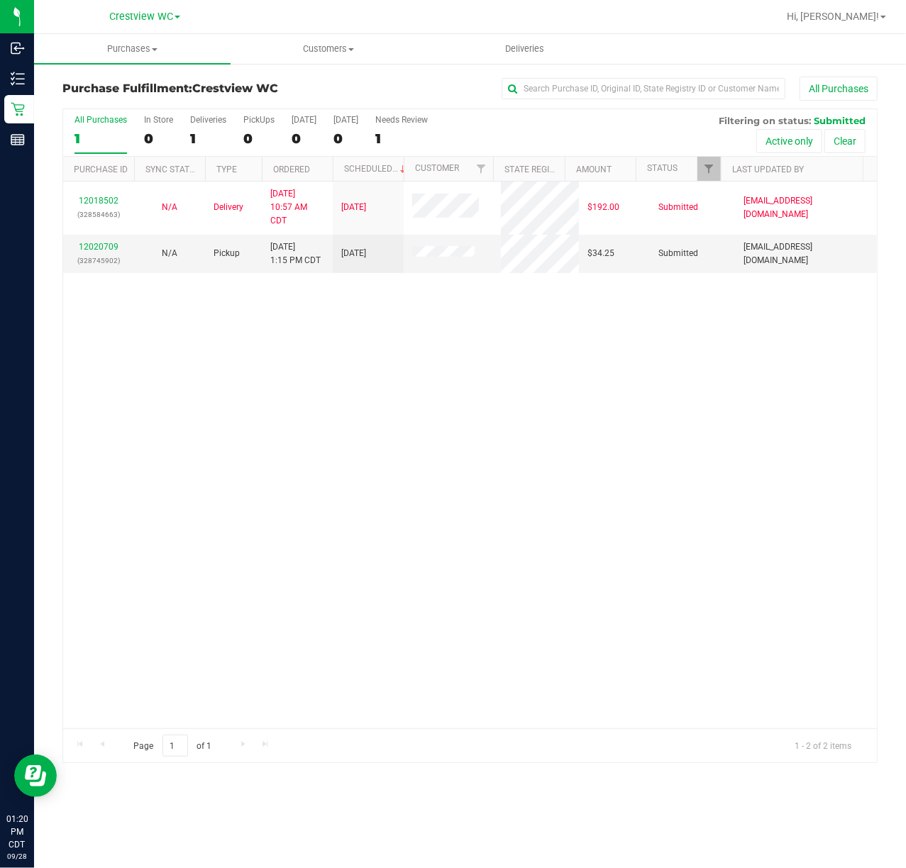
click at [825, 350] on div "12018502 (328584663) N/A Delivery 9/28/2025 10:57 AM CDT 10/2/2025 $192.00 Subm…" at bounding box center [469, 455] width 813 height 547
